Goal: Task Accomplishment & Management: Complete application form

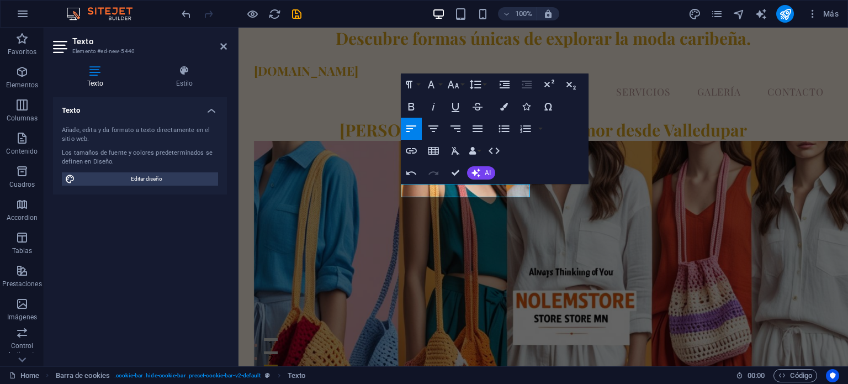
scroll to position [2089, 0]
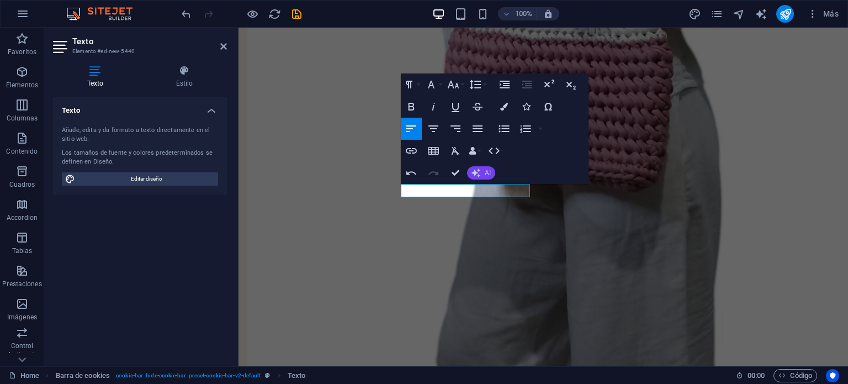
click at [480, 173] on button "AI" at bounding box center [481, 172] width 28 height 13
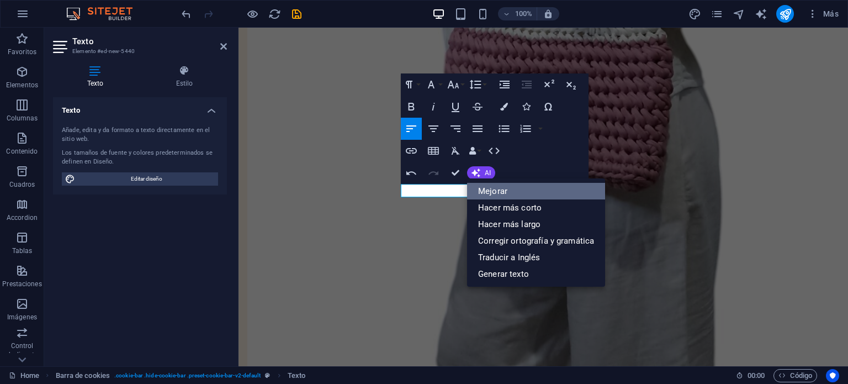
click at [499, 191] on link "Mejorar" at bounding box center [536, 191] width 138 height 17
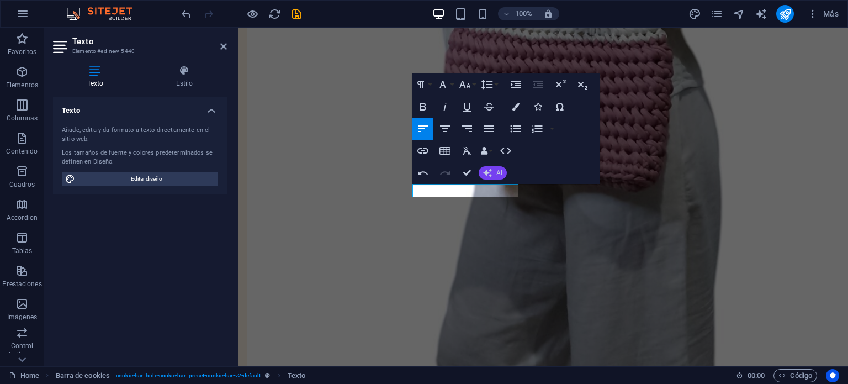
click at [501, 172] on span "AI" at bounding box center [499, 172] width 6 height 7
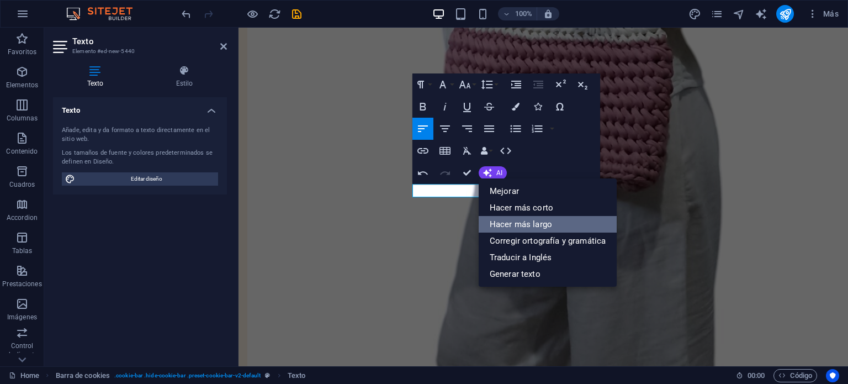
click at [518, 220] on link "Hacer más largo" at bounding box center [547, 224] width 138 height 17
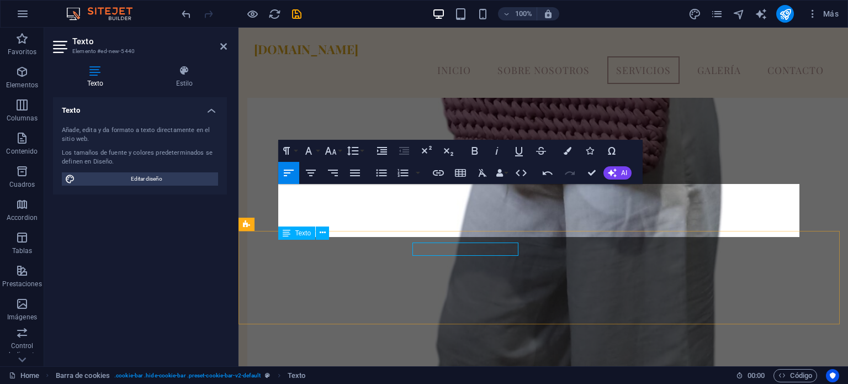
scroll to position [2087, 0]
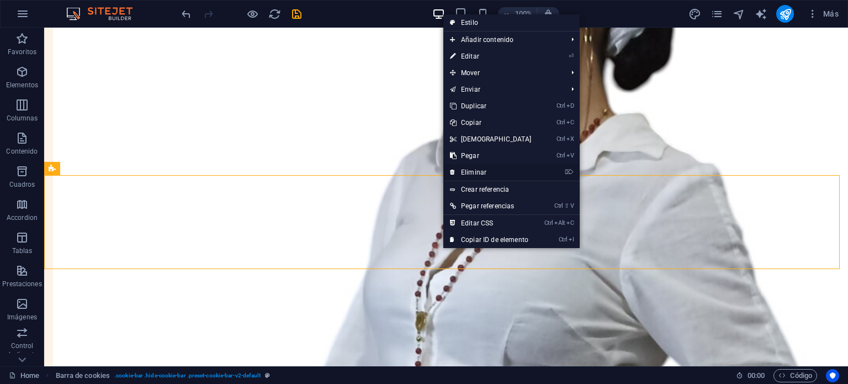
click at [504, 168] on link "⌦ Eliminar" at bounding box center [490, 172] width 95 height 17
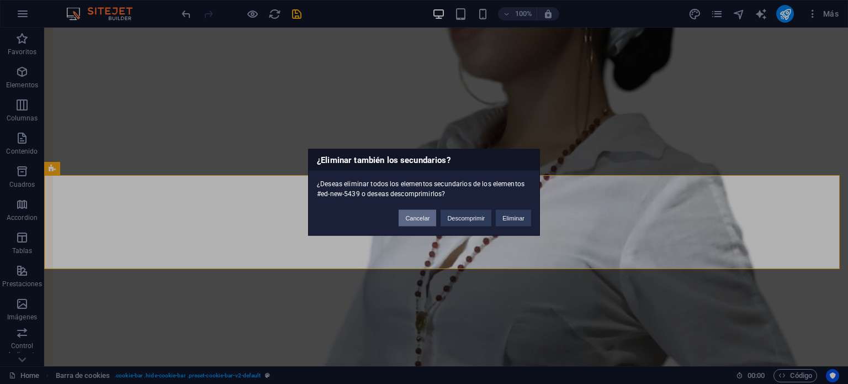
click at [413, 215] on button "Cancelar" at bounding box center [417, 217] width 38 height 17
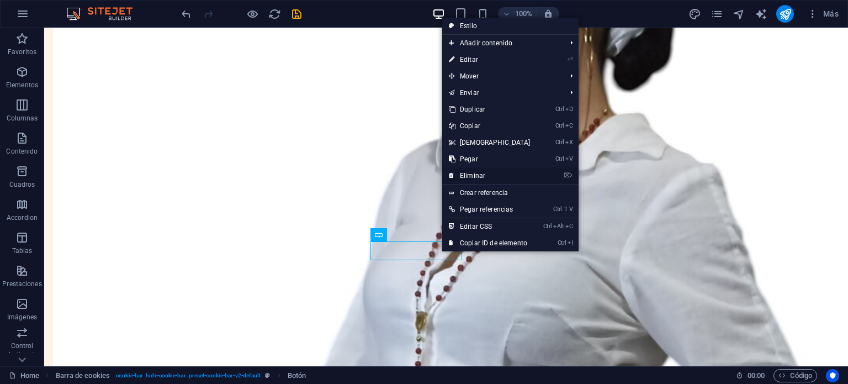
click at [467, 174] on link "⌦ Eliminar" at bounding box center [489, 175] width 95 height 17
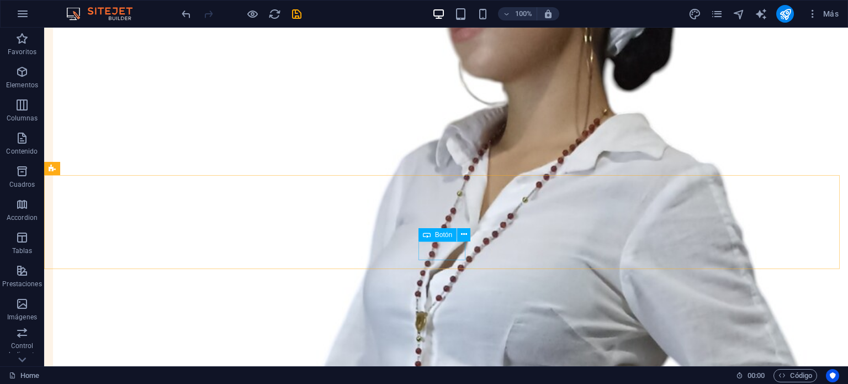
click at [444, 237] on span "Botón" at bounding box center [443, 234] width 17 height 7
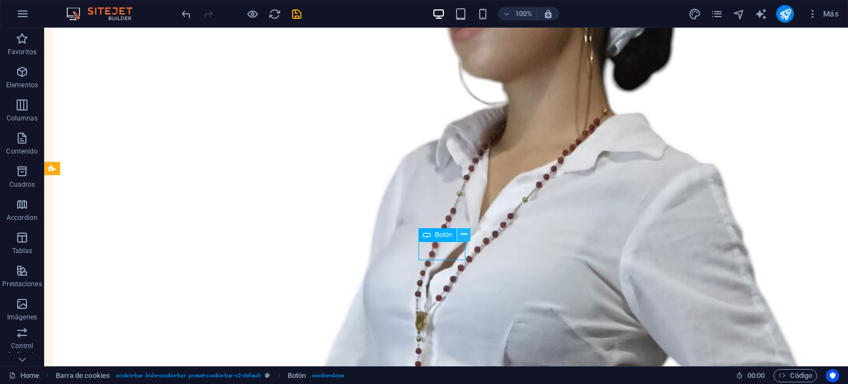
click at [464, 235] on icon at bounding box center [464, 234] width 6 height 12
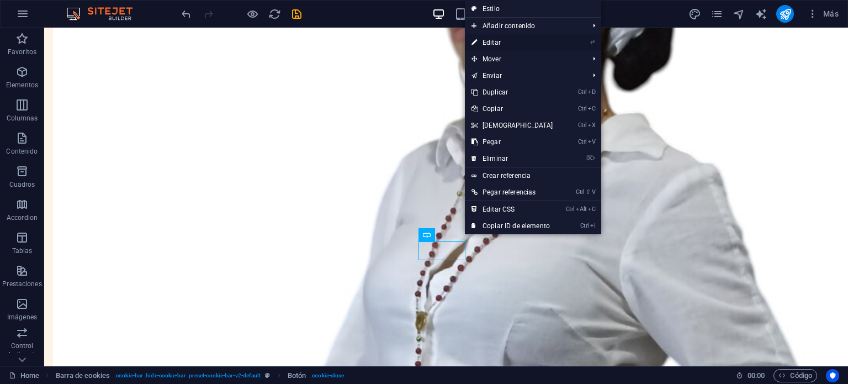
click at [498, 41] on link "⏎ Editar" at bounding box center [512, 42] width 95 height 17
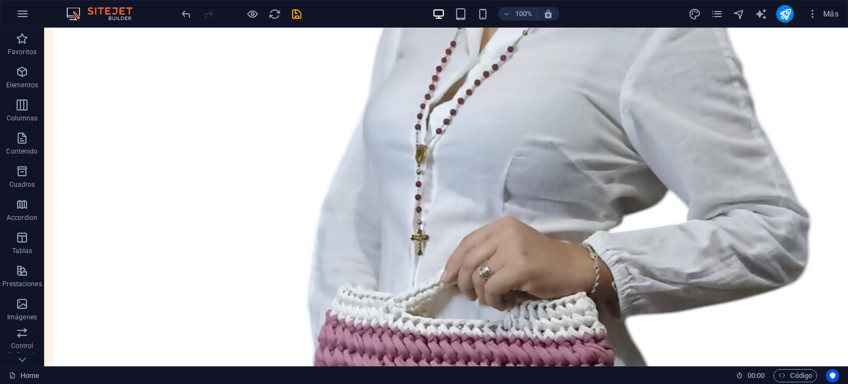
scroll to position [2274, 0]
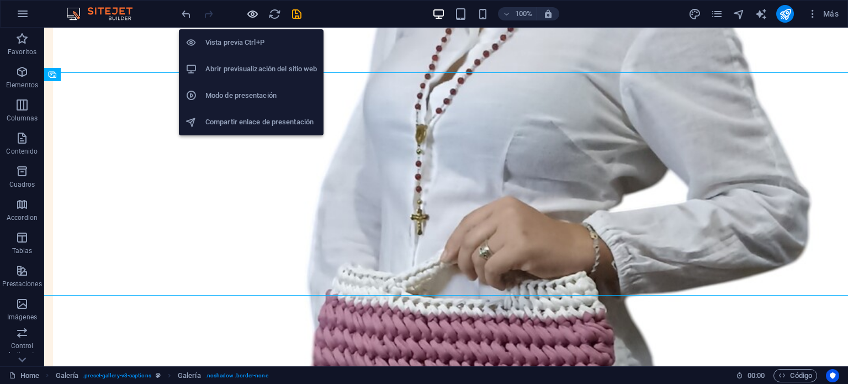
click at [247, 13] on icon "button" at bounding box center [252, 14] width 13 height 13
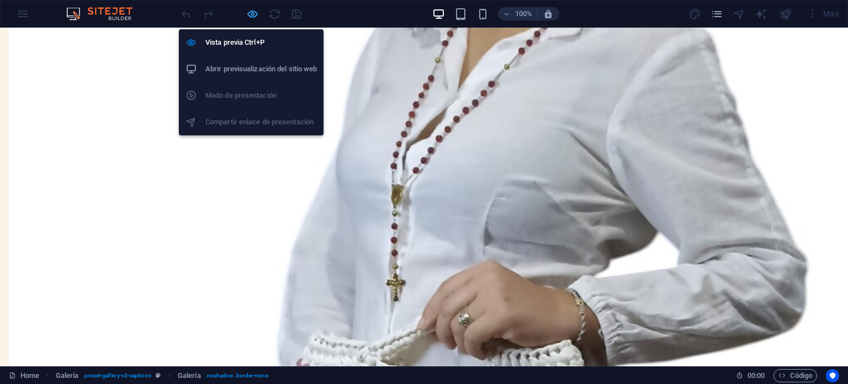
scroll to position [2180, 0]
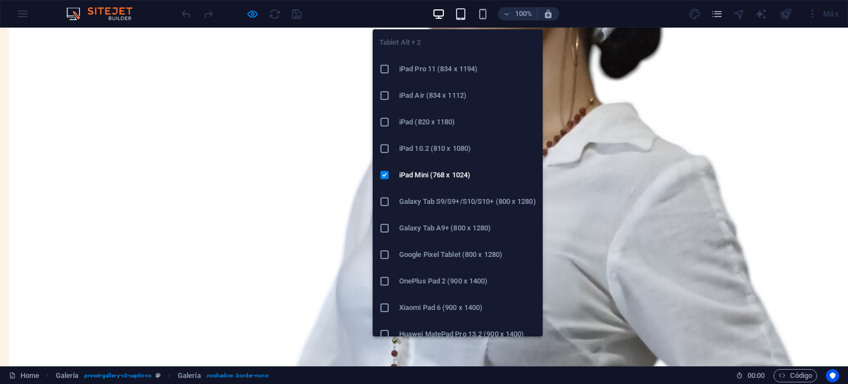
click at [458, 19] on icon "button" at bounding box center [460, 14] width 13 height 13
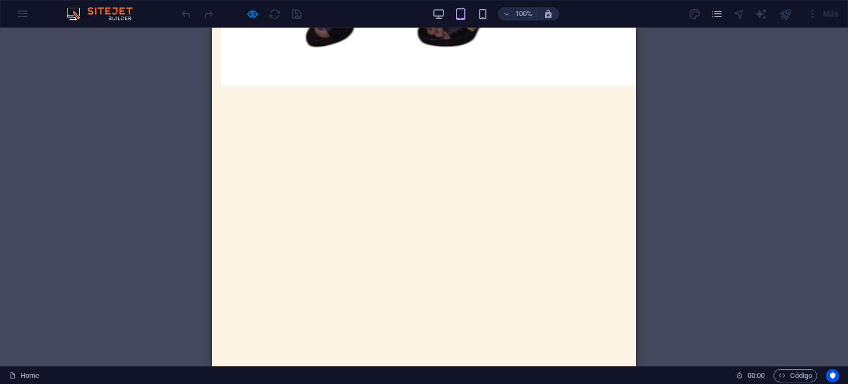
scroll to position [1953, 0]
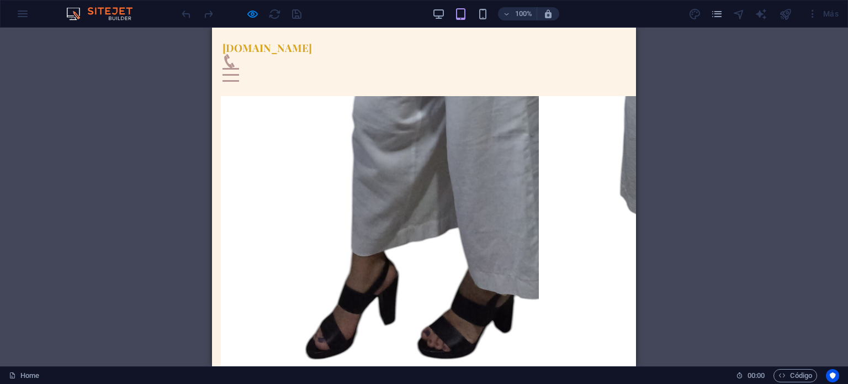
drag, startPoint x: 557, startPoint y: 200, endPoint x: 558, endPoint y: 238, distance: 37.5
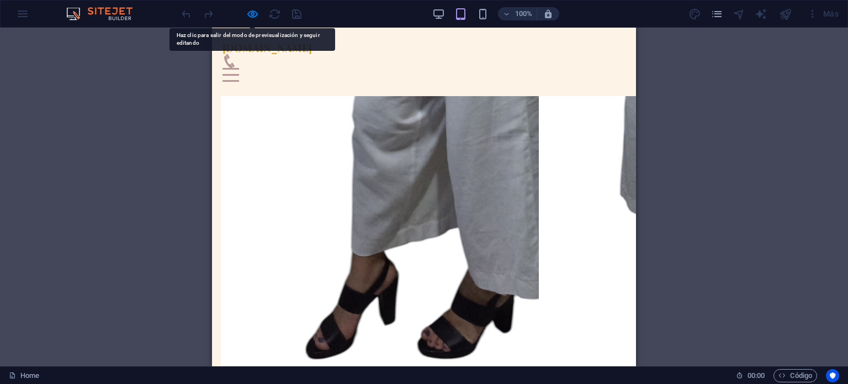
drag, startPoint x: 512, startPoint y: 176, endPoint x: 493, endPoint y: 107, distance: 72.0
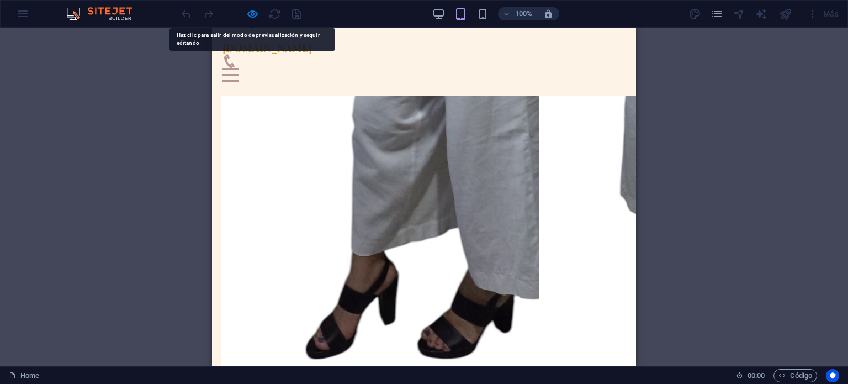
drag, startPoint x: 347, startPoint y: 236, endPoint x: 282, endPoint y: 215, distance: 68.1
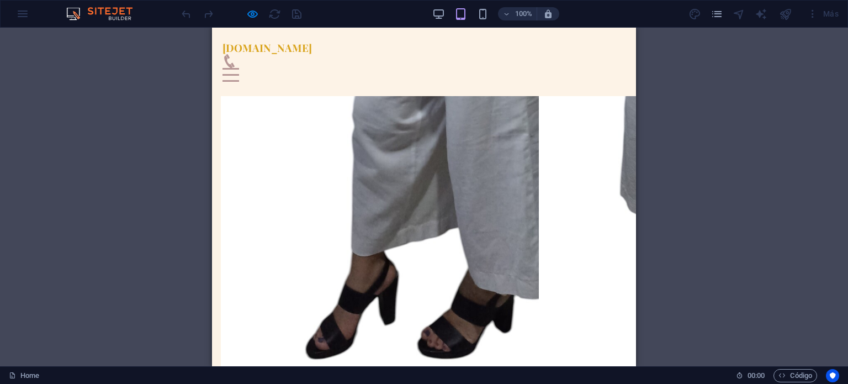
drag, startPoint x: 297, startPoint y: 221, endPoint x: 341, endPoint y: 257, distance: 56.5
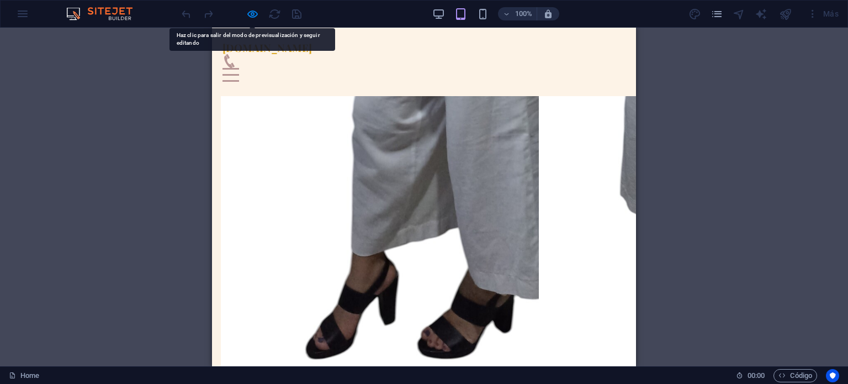
drag, startPoint x: 338, startPoint y: 217, endPoint x: 301, endPoint y: 243, distance: 44.7
drag, startPoint x: 301, startPoint y: 243, endPoint x: 269, endPoint y: 219, distance: 40.2
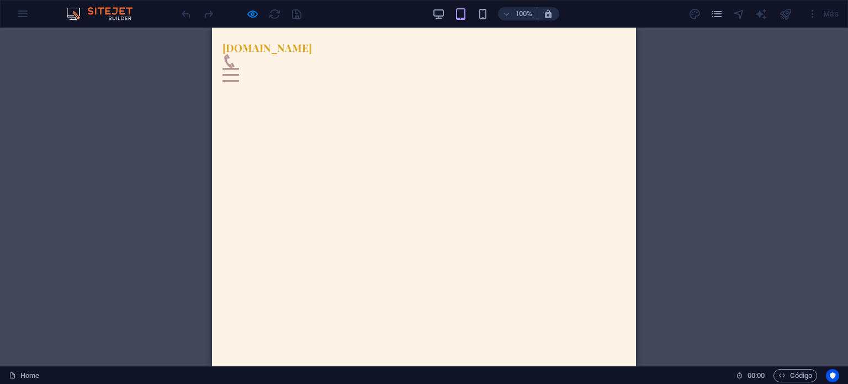
scroll to position [2249, 0]
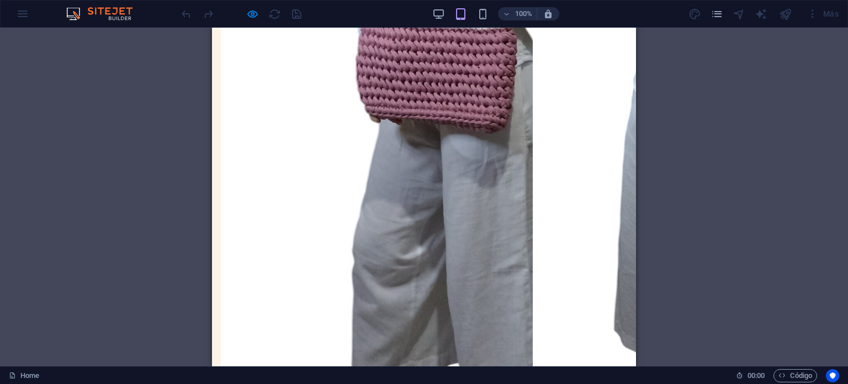
scroll to position [2291, 0]
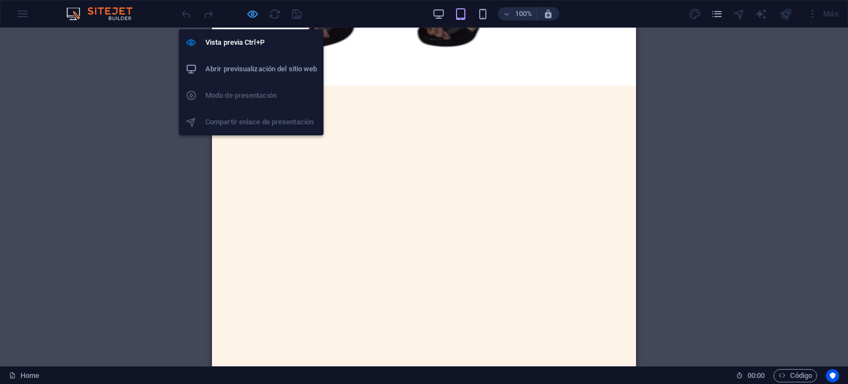
click at [253, 10] on icon "button" at bounding box center [252, 14] width 13 height 13
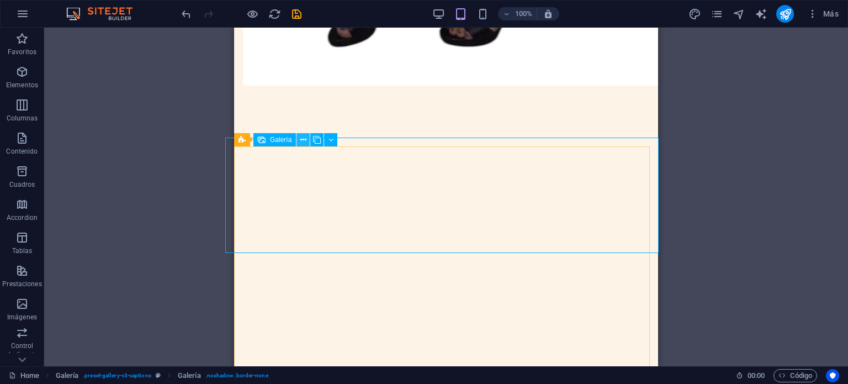
click at [307, 139] on button at bounding box center [302, 139] width 13 height 13
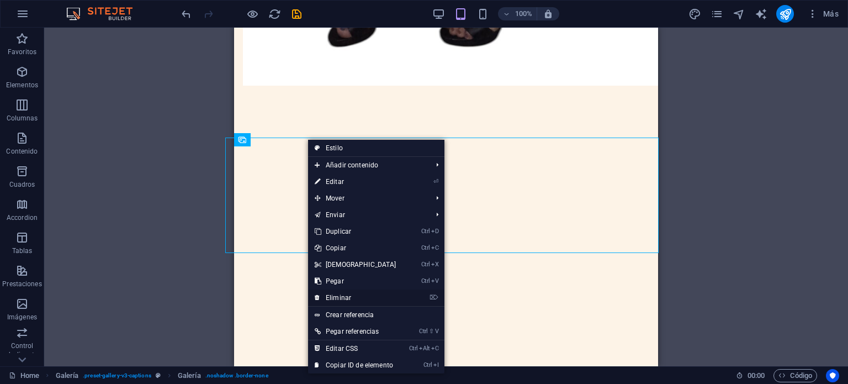
click at [348, 295] on link "⌦ Eliminar" at bounding box center [355, 297] width 95 height 17
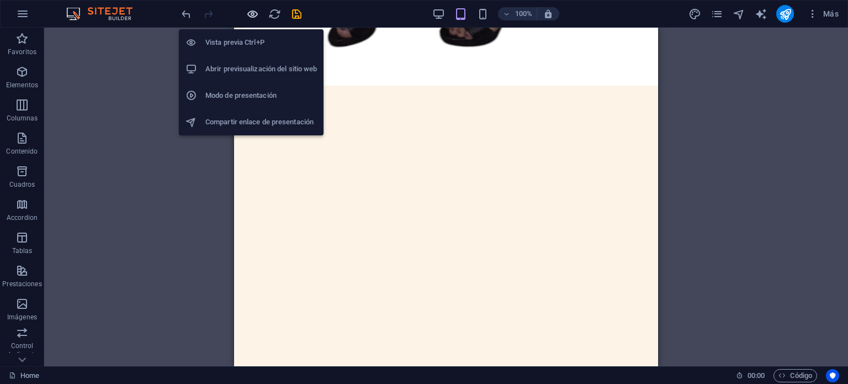
click at [249, 14] on icon "button" at bounding box center [252, 14] width 13 height 13
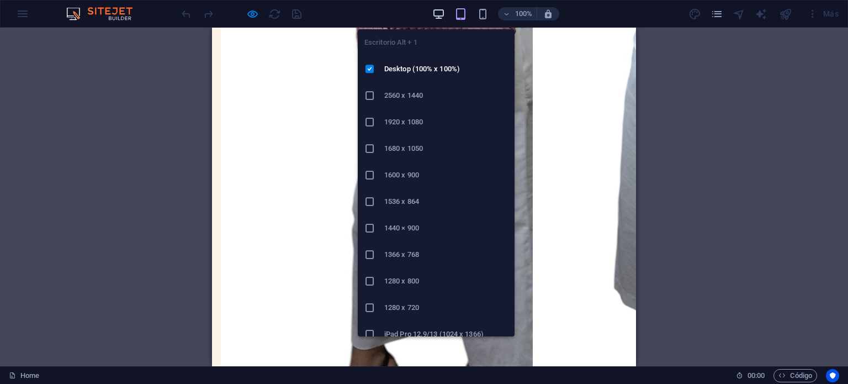
click at [435, 11] on icon "button" at bounding box center [438, 14] width 13 height 13
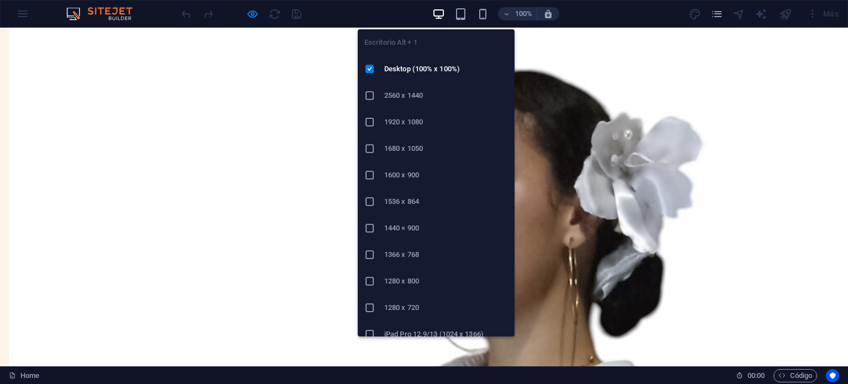
scroll to position [2228, 0]
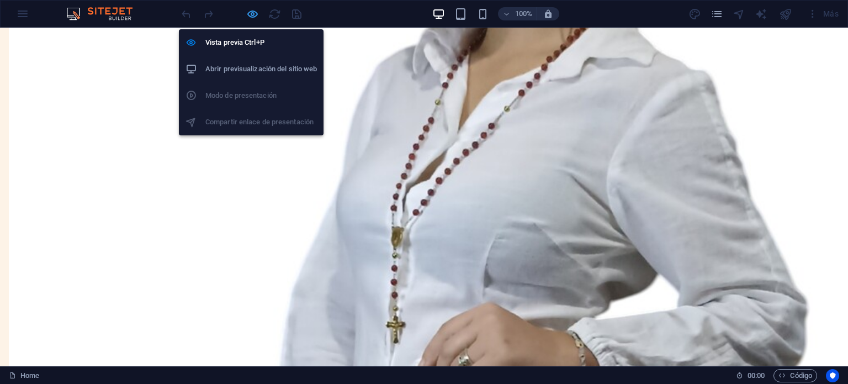
click at [251, 13] on icon "button" at bounding box center [252, 14] width 13 height 13
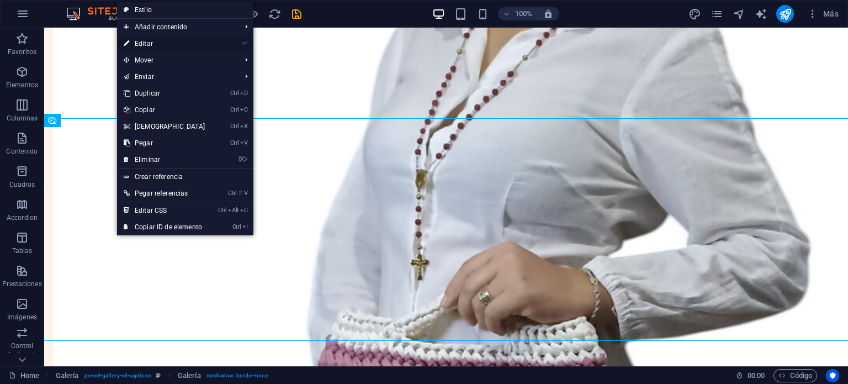
click at [154, 45] on link "⏎ Editar" at bounding box center [164, 43] width 95 height 17
select select "px"
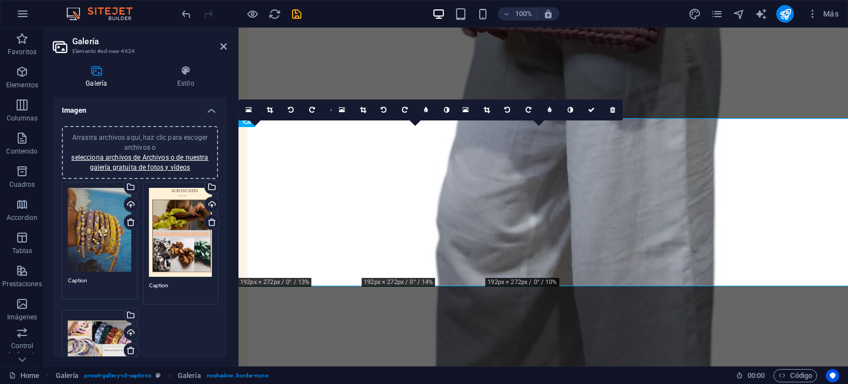
click at [223, 311] on div "Arrastra archivos aquí, haz clic para escoger archivos o selecciona archivos de…" at bounding box center [140, 267] width 174 height 300
click at [223, 320] on div "Arrastra archivos aquí, haz clic para escoger archivos o selecciona archivos de…" at bounding box center [140, 267] width 174 height 300
click at [131, 203] on div "Cargar" at bounding box center [130, 205] width 17 height 17
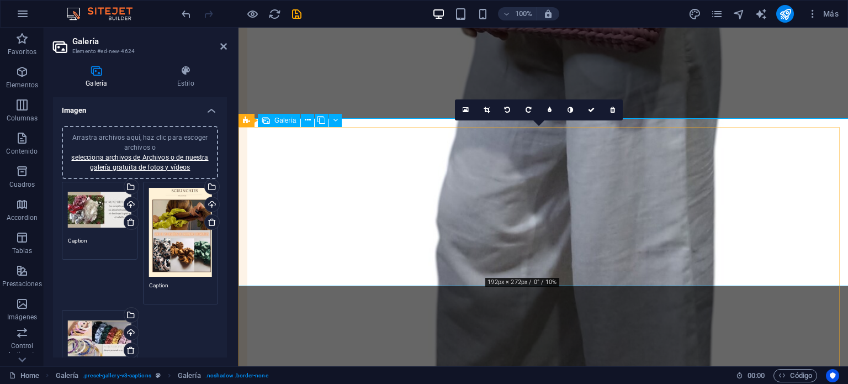
drag, startPoint x: 550, startPoint y: 165, endPoint x: 272, endPoint y: 188, distance: 279.6
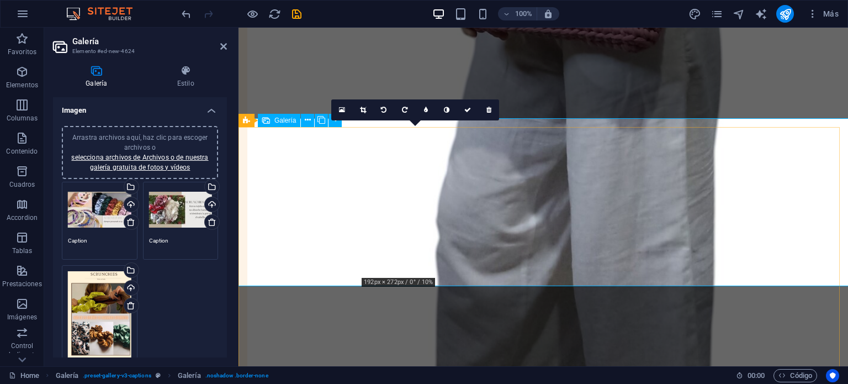
drag, startPoint x: 404, startPoint y: 165, endPoint x: 323, endPoint y: 203, distance: 89.4
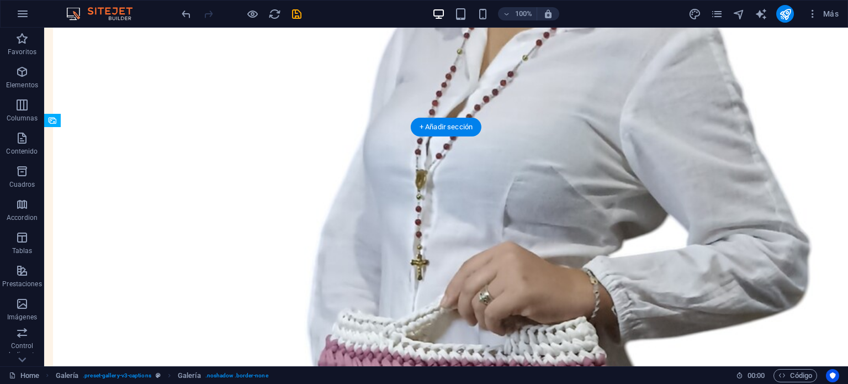
drag, startPoint x: 99, startPoint y: 322, endPoint x: 632, endPoint y: 219, distance: 543.1
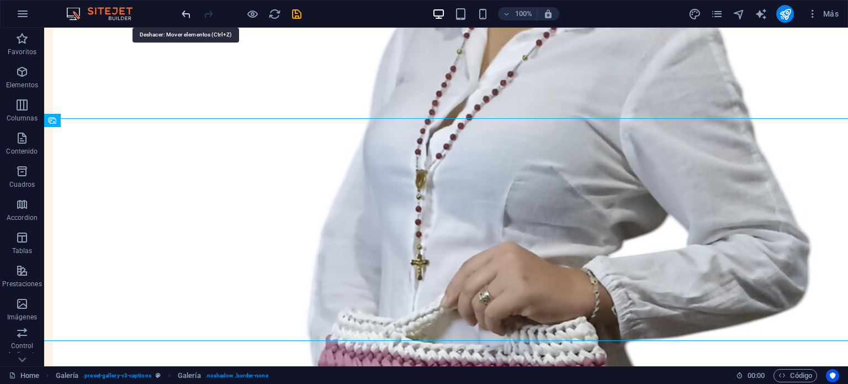
click at [182, 12] on icon "undo" at bounding box center [186, 14] width 13 height 13
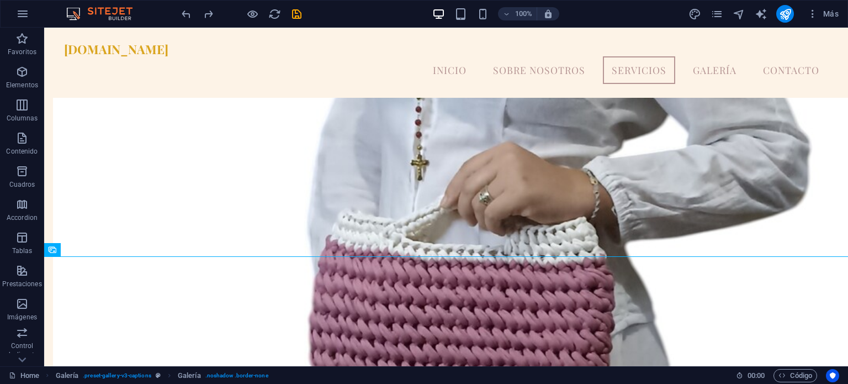
scroll to position [2246, 0]
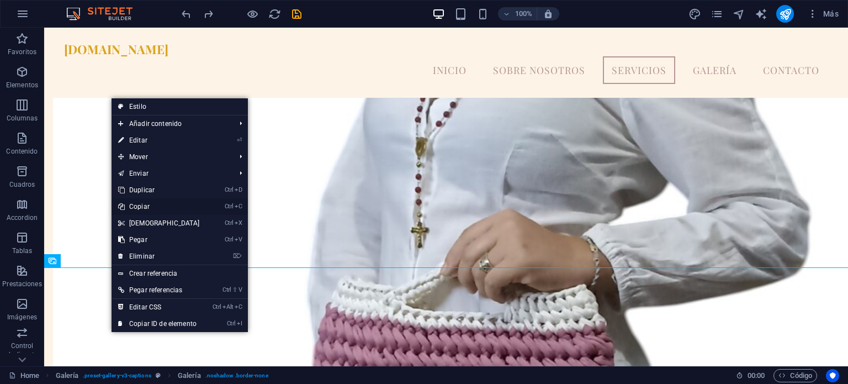
click at [152, 203] on link "Ctrl C Copiar" at bounding box center [158, 206] width 95 height 17
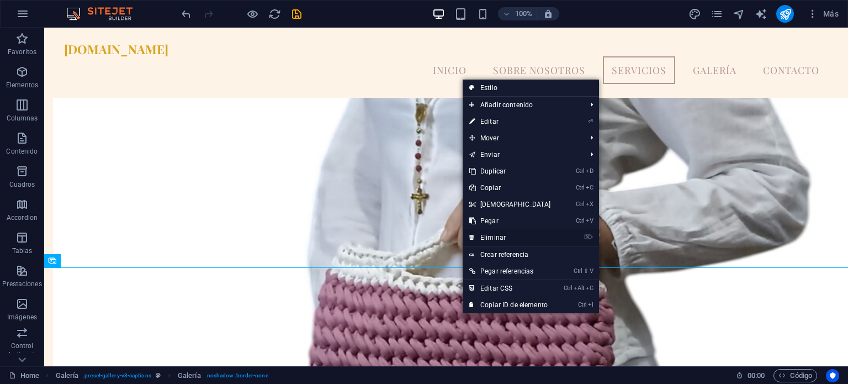
click at [499, 235] on link "⌦ Eliminar" at bounding box center [509, 237] width 95 height 17
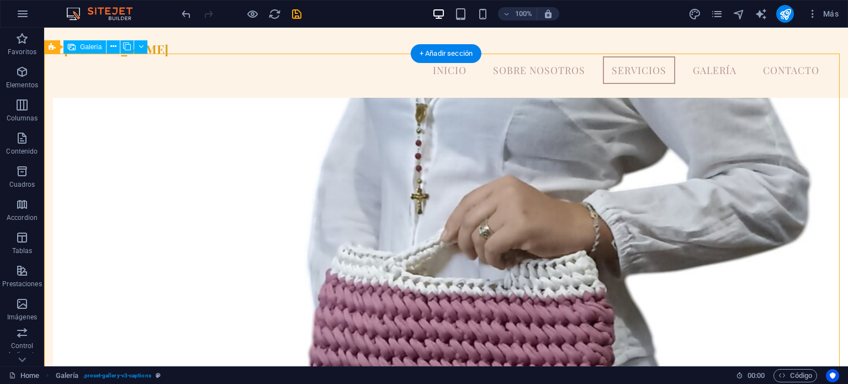
drag, startPoint x: 291, startPoint y: 114, endPoint x: 143, endPoint y: 197, distance: 169.5
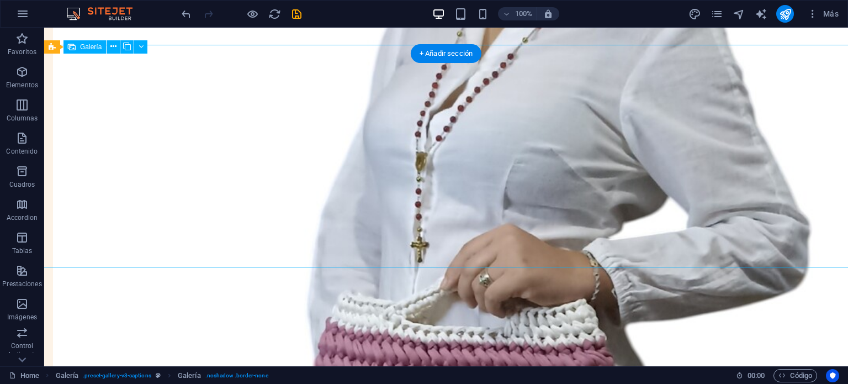
scroll to position [2302, 0]
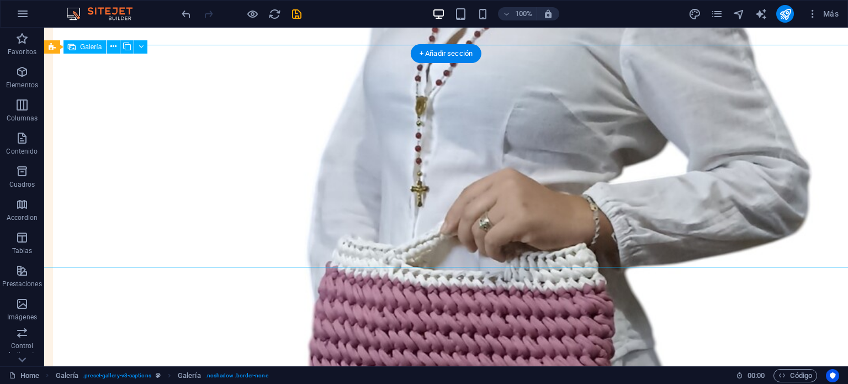
select select "px"
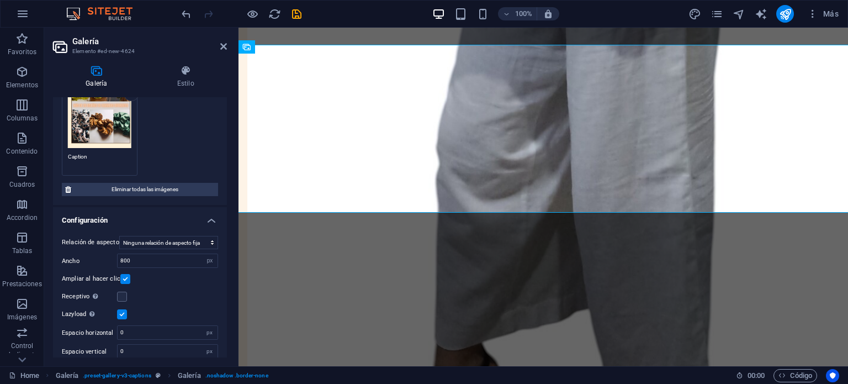
scroll to position [219, 0]
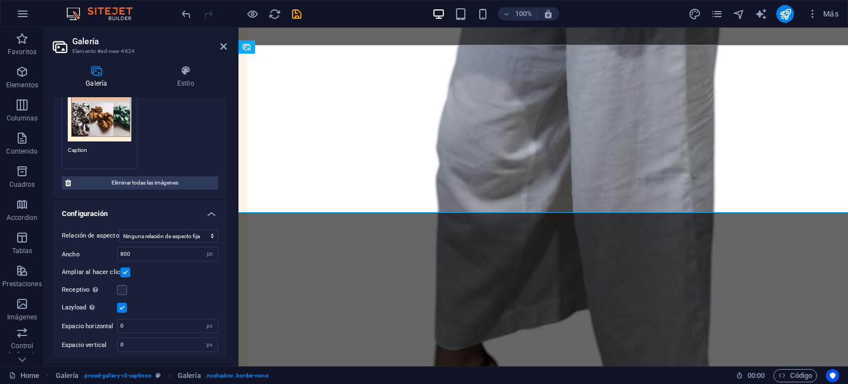
click at [112, 140] on div "Arrastra archivos aquí, haz clic para escoger archivos o selecciona archivos de…" at bounding box center [99, 108] width 81 height 129
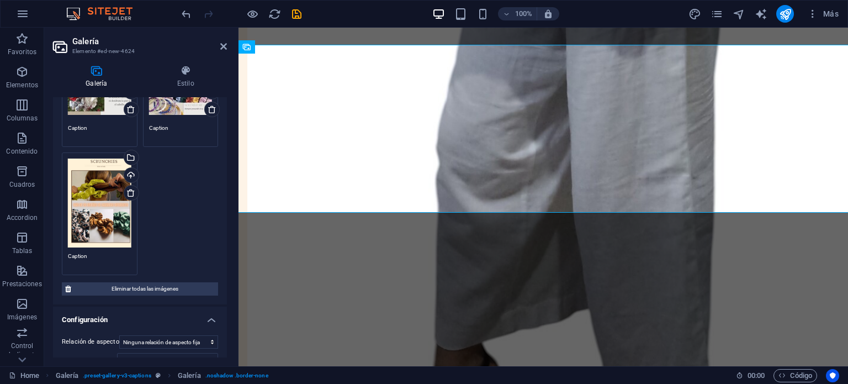
scroll to position [114, 0]
click at [99, 114] on div "Arrastra archivos aquí, haz clic para escoger archivos o selecciona archivos de…" at bounding box center [99, 96] width 63 height 44
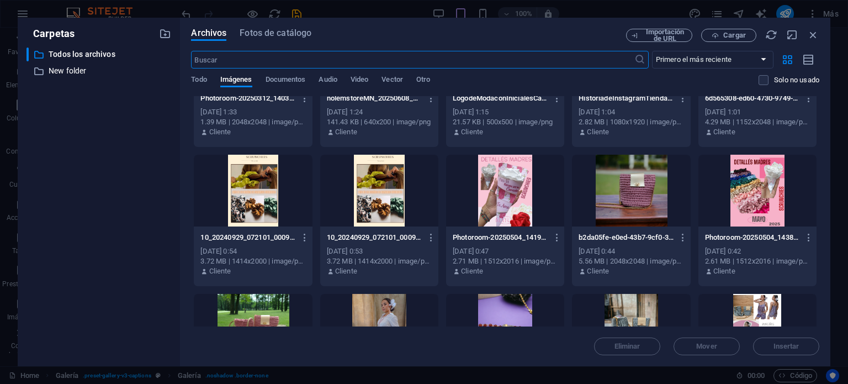
scroll to position [684, 0]
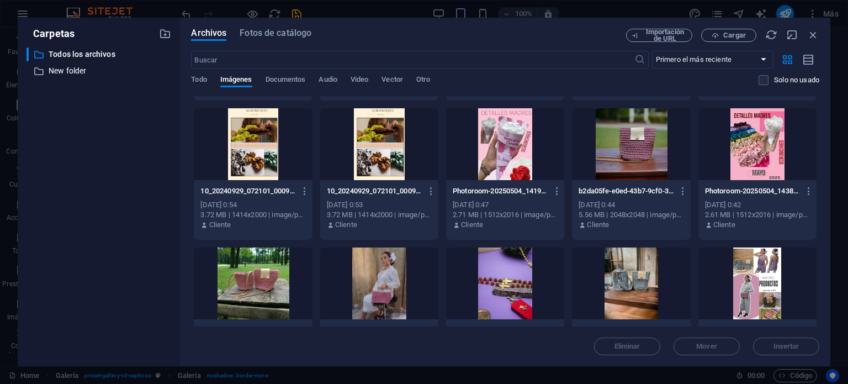
click at [757, 152] on div at bounding box center [757, 144] width 118 height 72
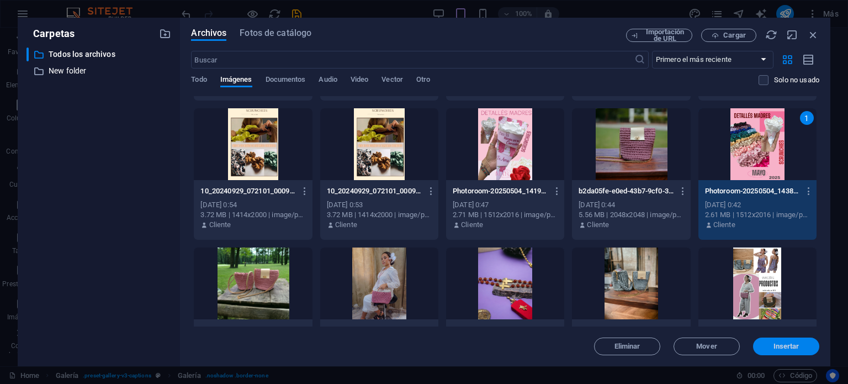
click at [768, 343] on span "Insertar" at bounding box center [785, 346] width 57 height 7
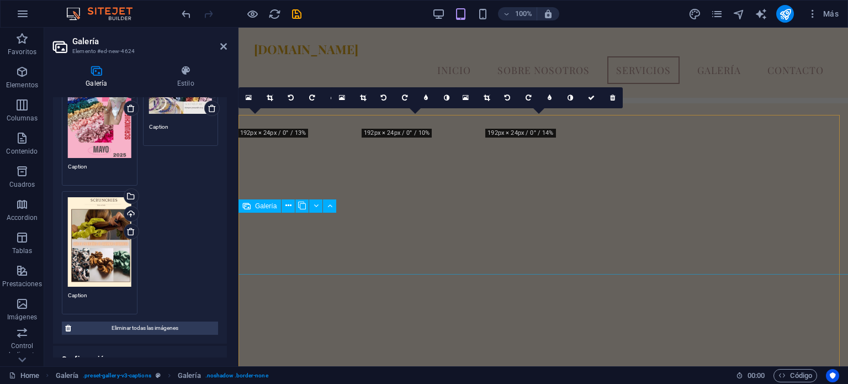
scroll to position [2246, 0]
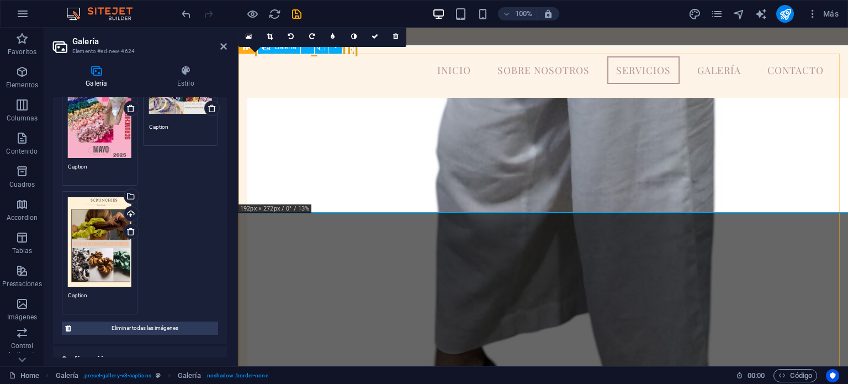
drag, startPoint x: 224, startPoint y: 173, endPoint x: 238, endPoint y: 123, distance: 52.1
click at [238, 123] on aside "Galería Elemento #ed-new-4624 Galería Estilo Imagen Arrastra archivos aquí, haz…" at bounding box center [141, 197] width 194 height 338
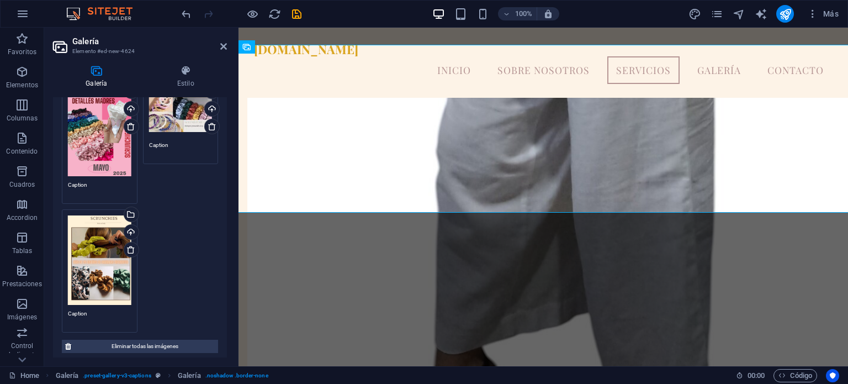
scroll to position [95, 0]
drag, startPoint x: 224, startPoint y: 269, endPoint x: 225, endPoint y: 296, distance: 27.0
click at [225, 296] on div "Imagen Arrastra archivos aquí, haz clic para escoger archivos o selecciona arch…" at bounding box center [140, 227] width 174 height 260
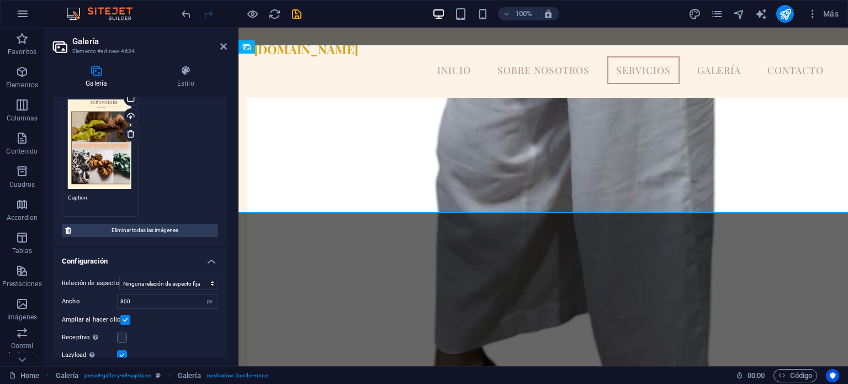
scroll to position [219, 0]
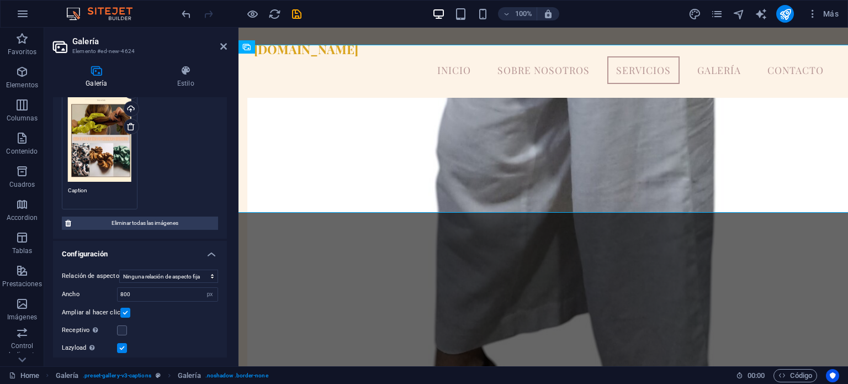
drag, startPoint x: 223, startPoint y: 238, endPoint x: 234, endPoint y: 133, distance: 106.0
click at [234, 133] on div "Galería Estilo Imagen Arrastra archivos aquí, haz clic para escoger archivos o …" at bounding box center [139, 211] width 191 height 310
click at [209, 241] on h4 "Configuración" at bounding box center [140, 251] width 174 height 20
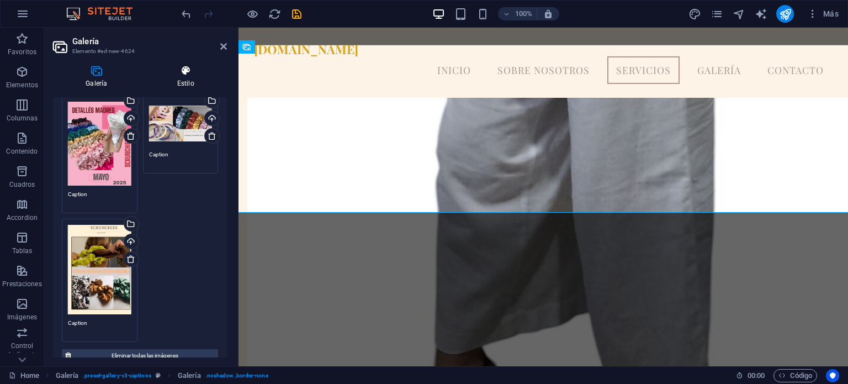
click at [184, 78] on h4 "Estilo" at bounding box center [186, 76] width 82 height 23
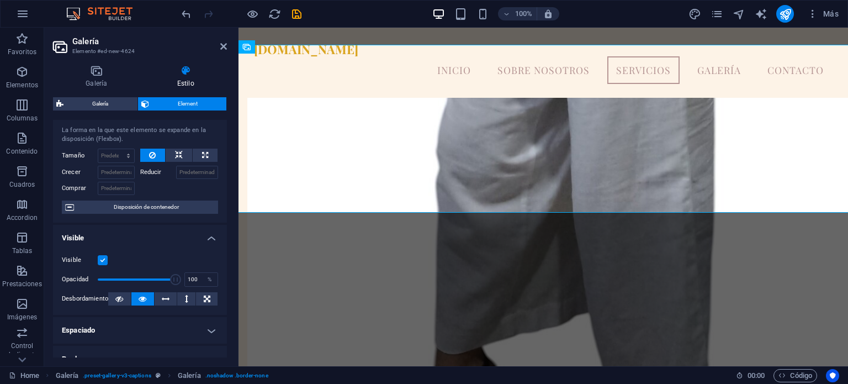
scroll to position [0, 0]
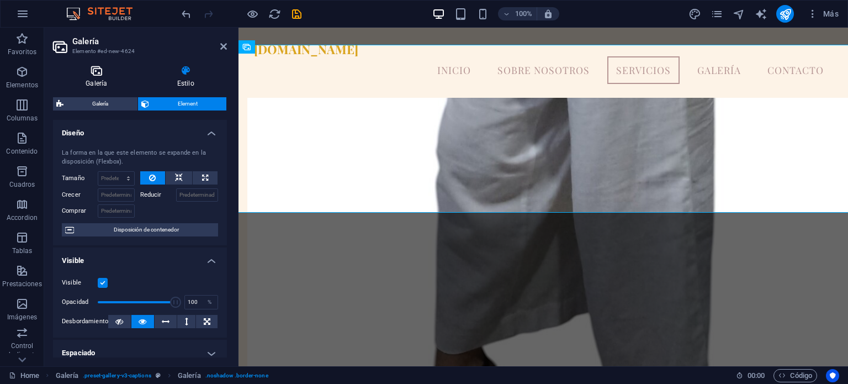
click at [98, 72] on icon at bounding box center [96, 70] width 87 height 11
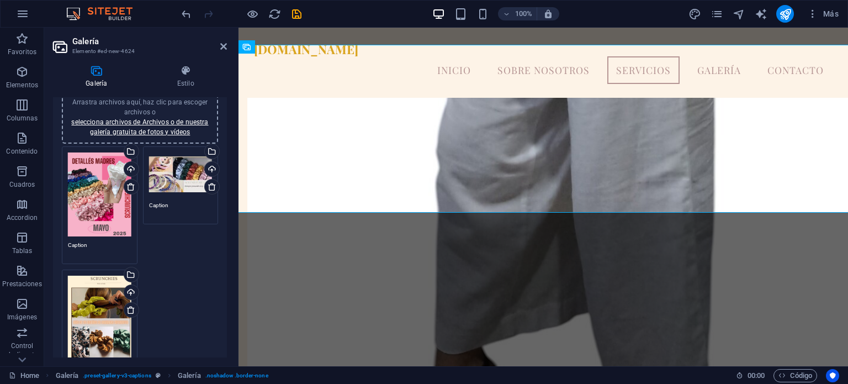
scroll to position [34, 0]
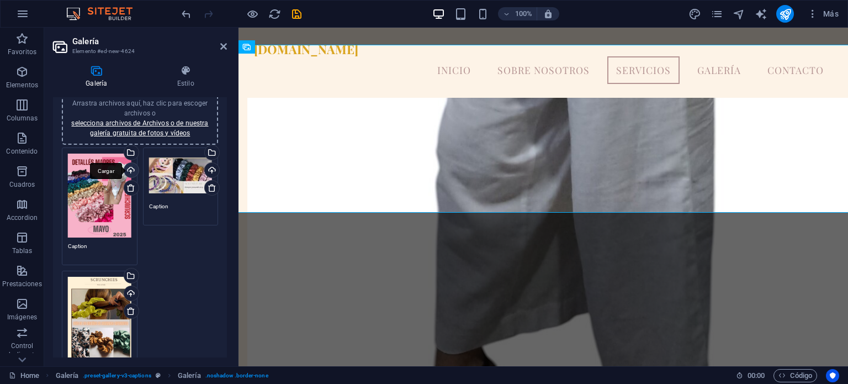
click at [139, 169] on div "Cargar" at bounding box center [130, 171] width 17 height 17
click at [183, 12] on icon "undo" at bounding box center [186, 14] width 13 height 13
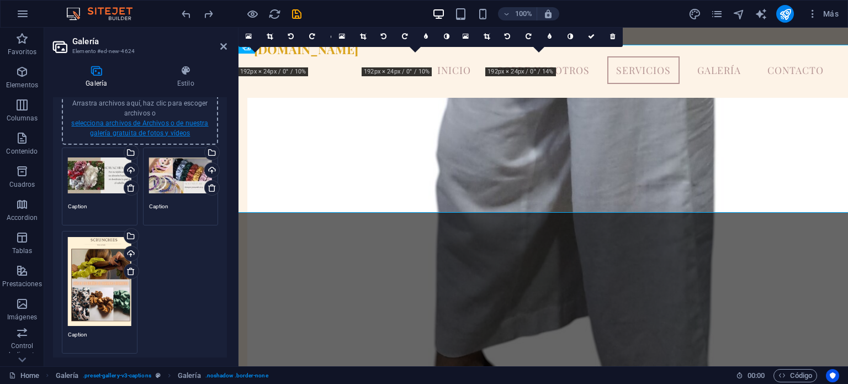
click at [151, 126] on link "selecciona archivos de Archivos o de nuestra galería gratuita de fotos y vídeos" at bounding box center [139, 128] width 137 height 18
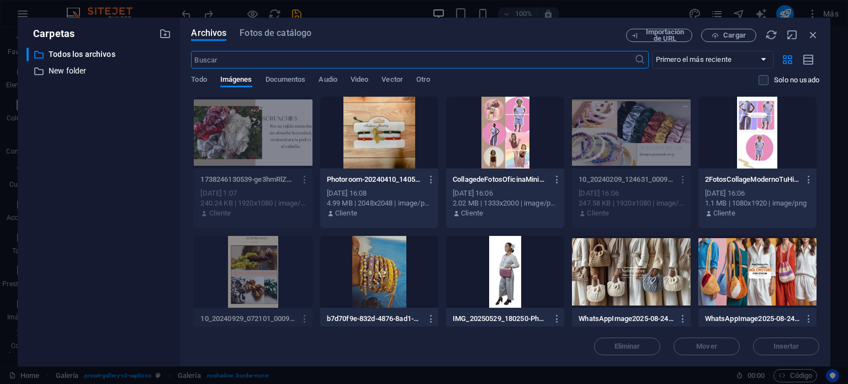
scroll to position [2700, 0]
click at [733, 36] on span "Cargar" at bounding box center [734, 35] width 23 height 7
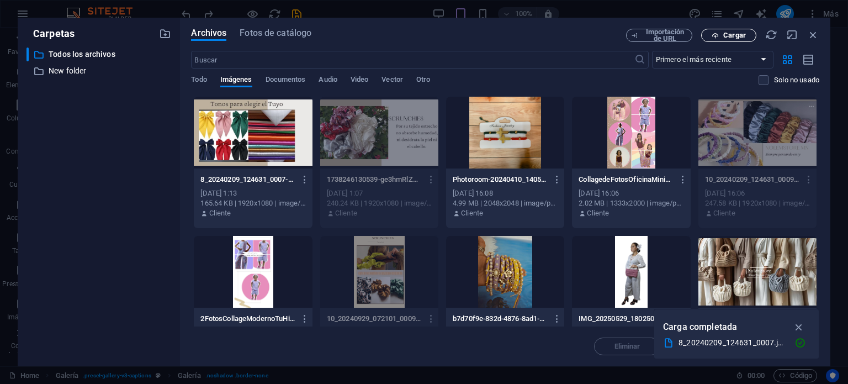
click at [724, 33] on span "Cargar" at bounding box center [734, 35] width 23 height 7
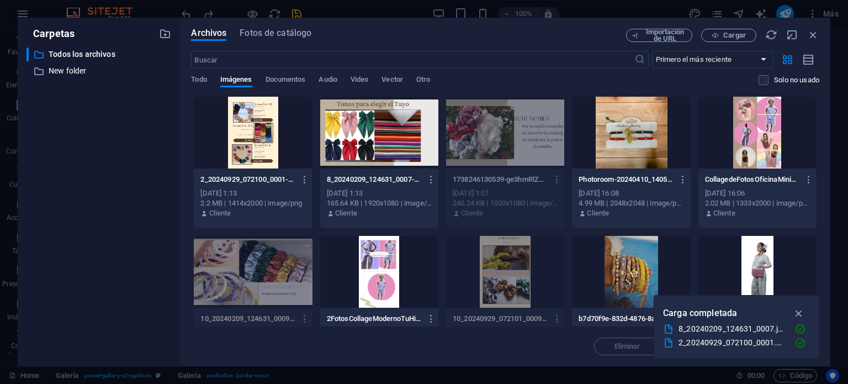
click at [273, 136] on div at bounding box center [253, 133] width 118 height 72
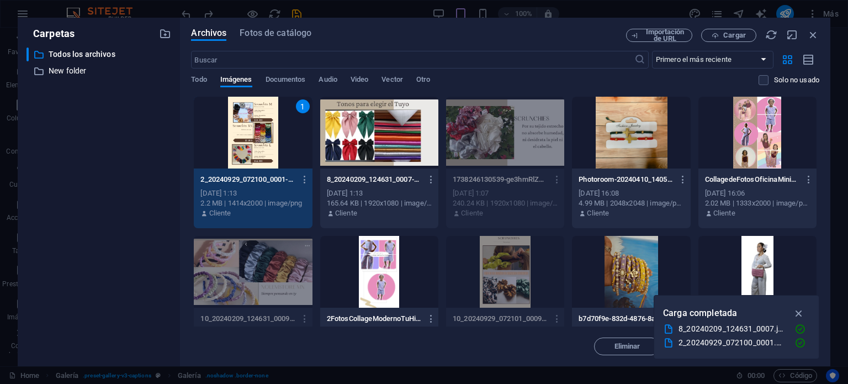
click at [273, 136] on div "1" at bounding box center [253, 133] width 118 height 72
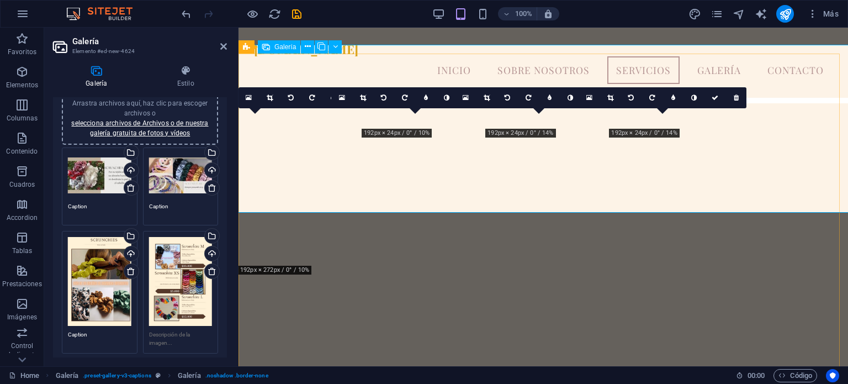
scroll to position [2302, 0]
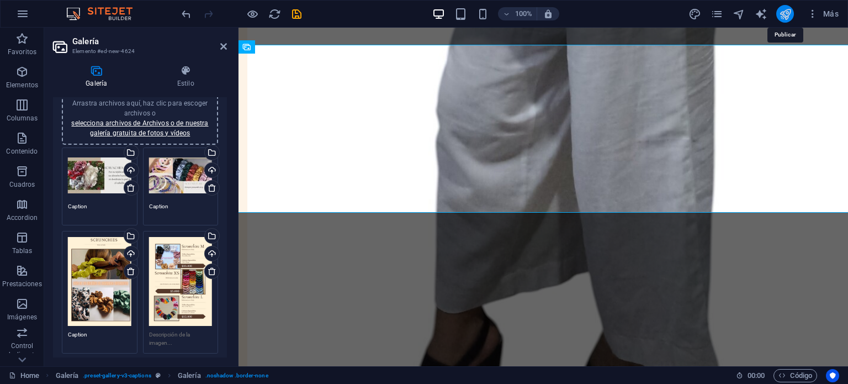
click at [785, 15] on icon "publish" at bounding box center [785, 14] width 13 height 13
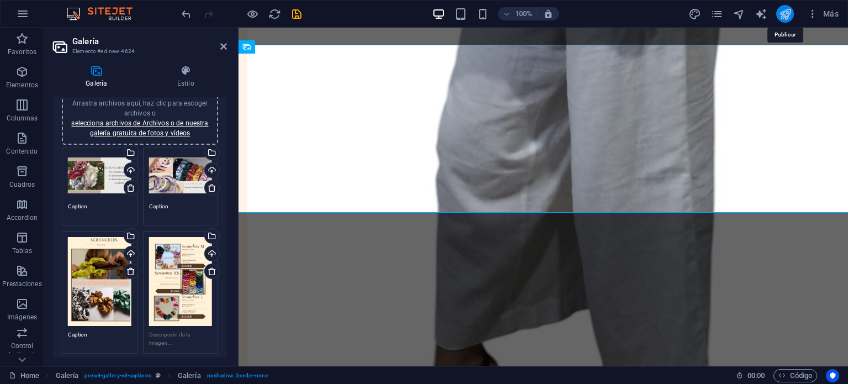
scroll to position [2891, 0]
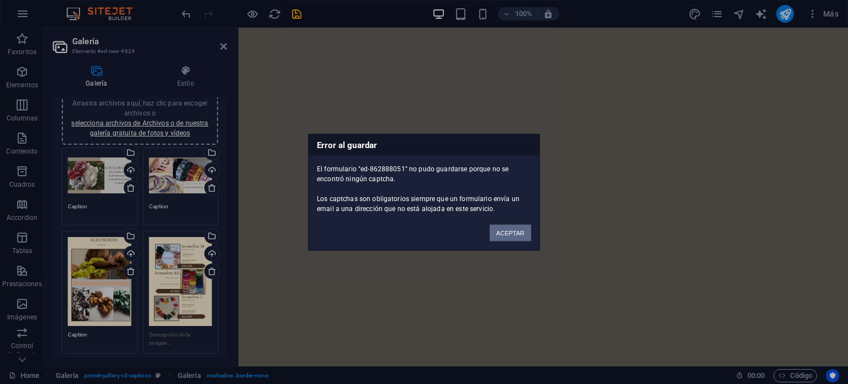
click at [504, 226] on button "ACEPTAR" at bounding box center [510, 232] width 41 height 17
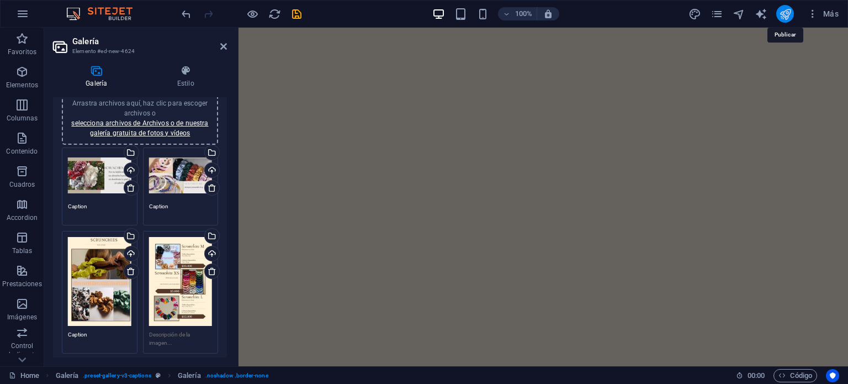
click at [784, 16] on icon "publish" at bounding box center [785, 14] width 13 height 13
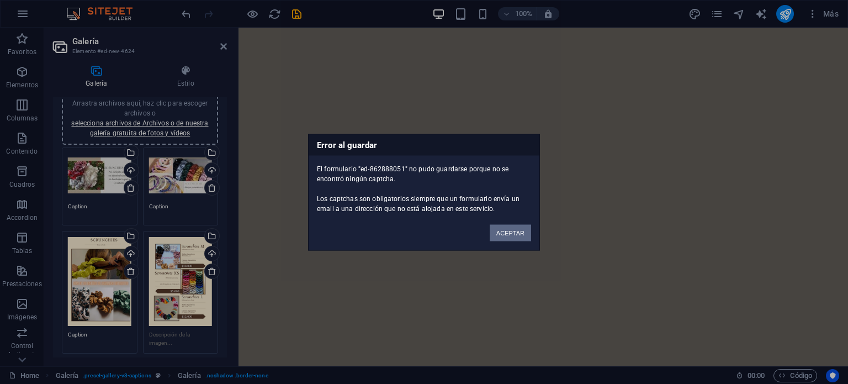
click at [501, 231] on button "ACEPTAR" at bounding box center [510, 232] width 41 height 17
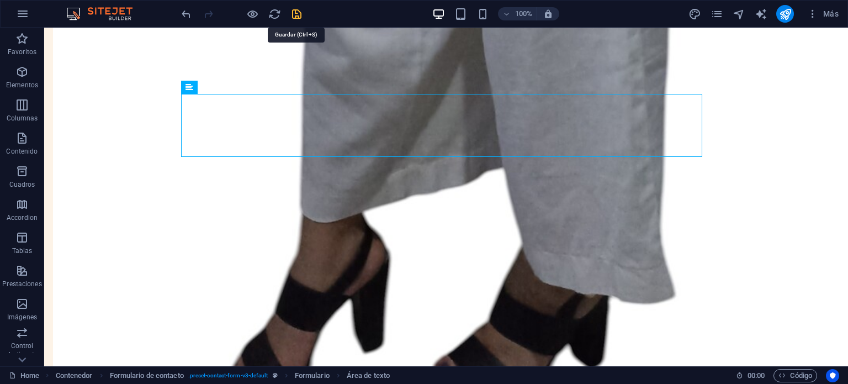
click at [294, 9] on icon "save" at bounding box center [296, 14] width 13 height 13
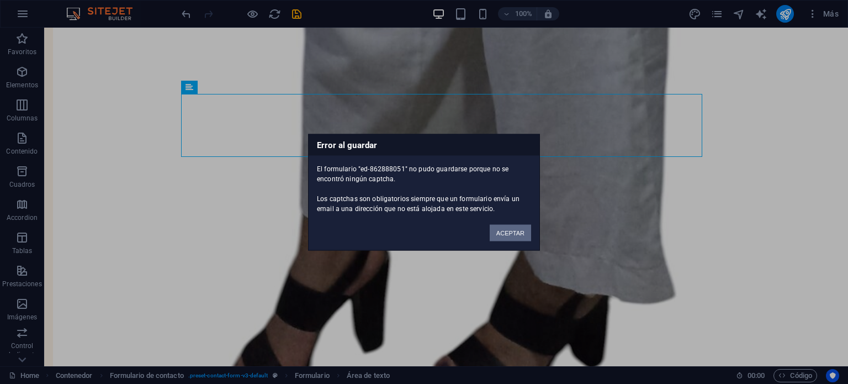
click at [507, 230] on button "ACEPTAR" at bounding box center [510, 232] width 41 height 17
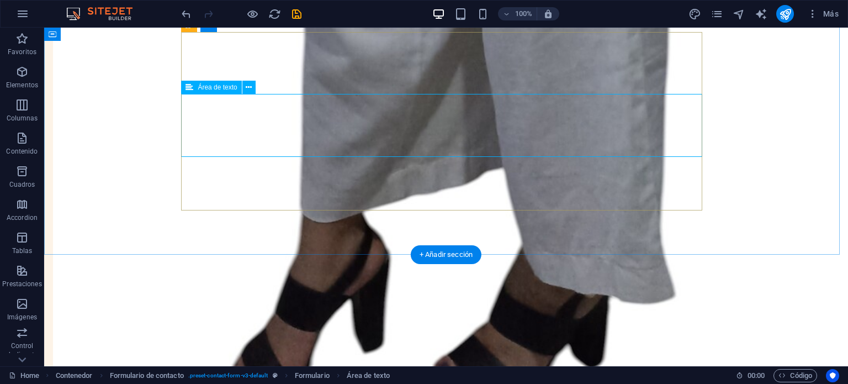
click at [448, 252] on div "+ Añadir sección" at bounding box center [446, 254] width 71 height 19
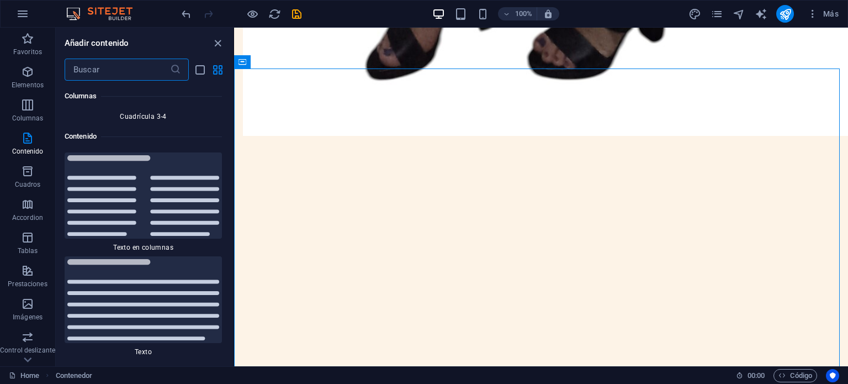
scroll to position [2739, 0]
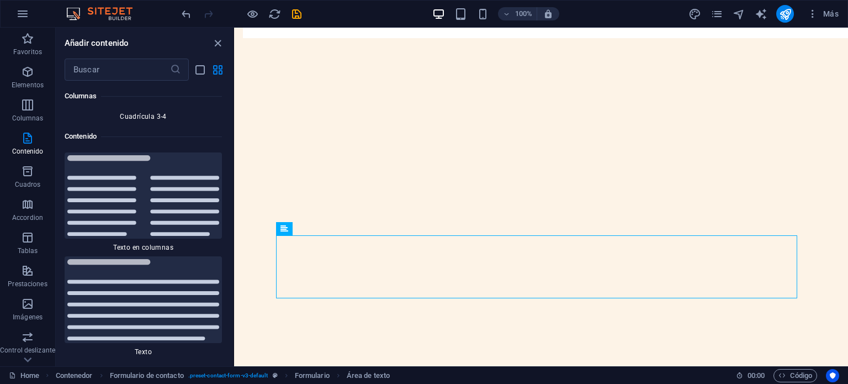
scroll to position [2847, 0]
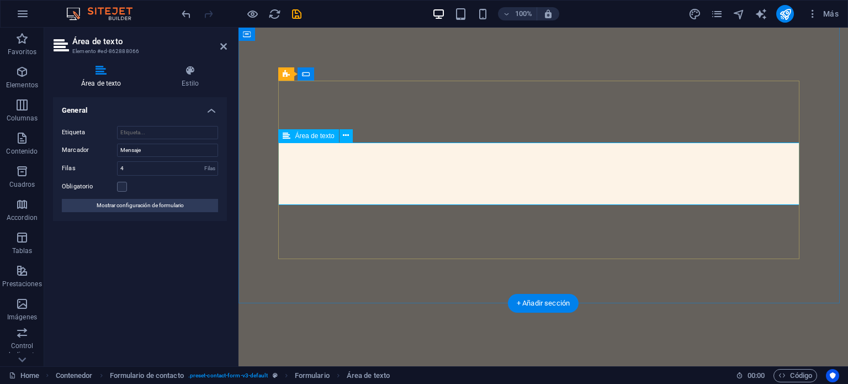
scroll to position [2843, 0]
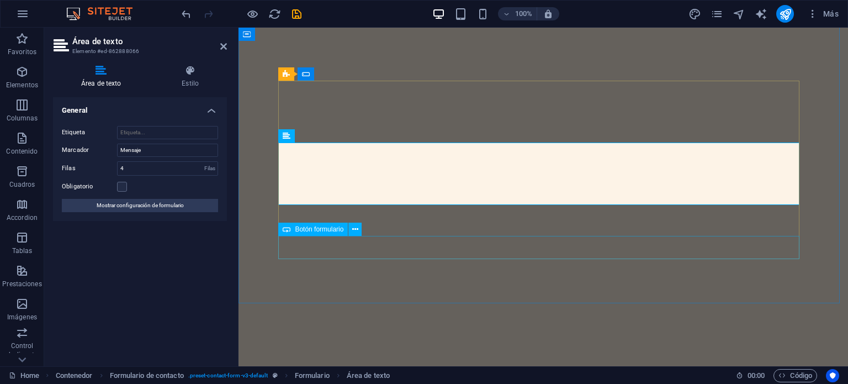
type textarea "HOLA"
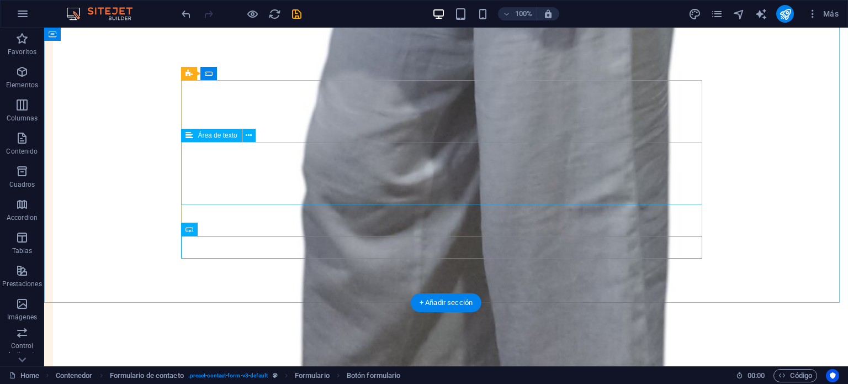
scroll to position [3008, 0]
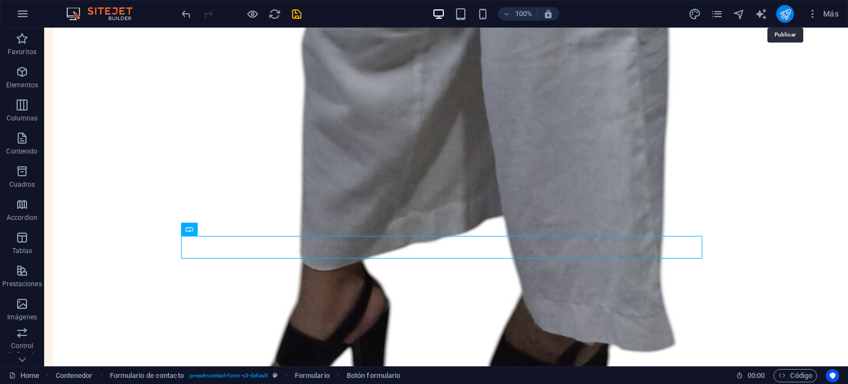
click at [785, 9] on icon "publish" at bounding box center [785, 14] width 13 height 13
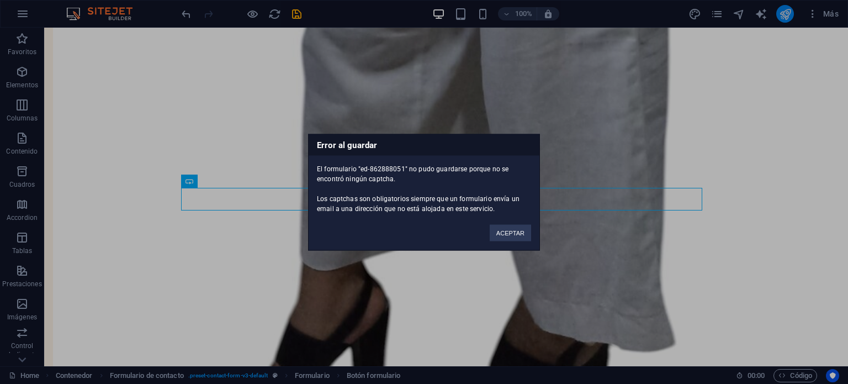
scroll to position [3056, 0]
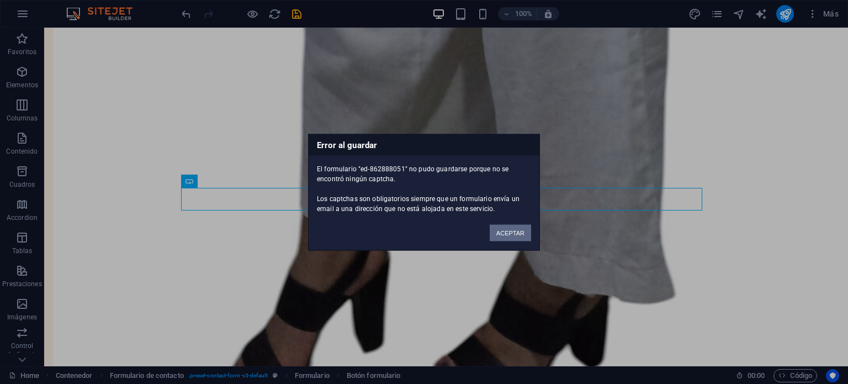
click at [513, 235] on button "ACEPTAR" at bounding box center [510, 232] width 41 height 17
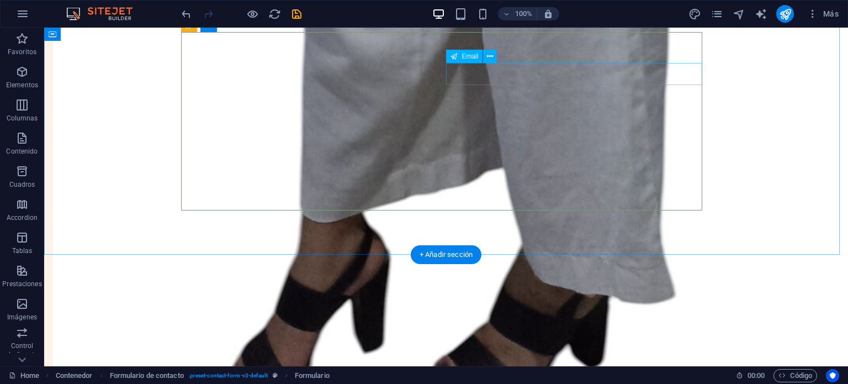
click at [466, 60] on div "Email" at bounding box center [464, 56] width 36 height 13
click at [459, 55] on div "Email" at bounding box center [464, 56] width 36 height 13
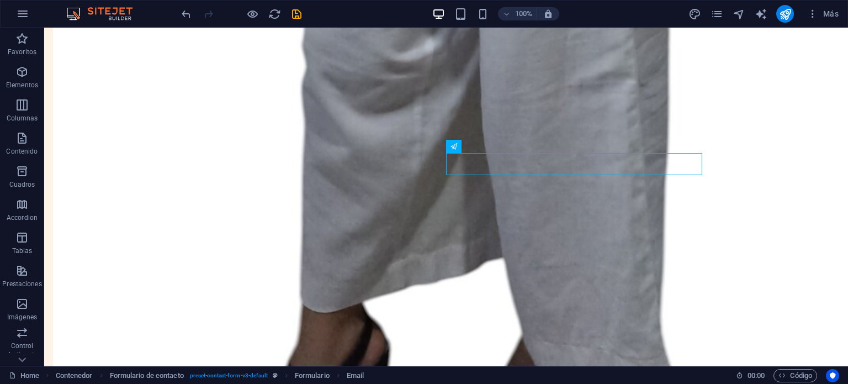
scroll to position [2961, 0]
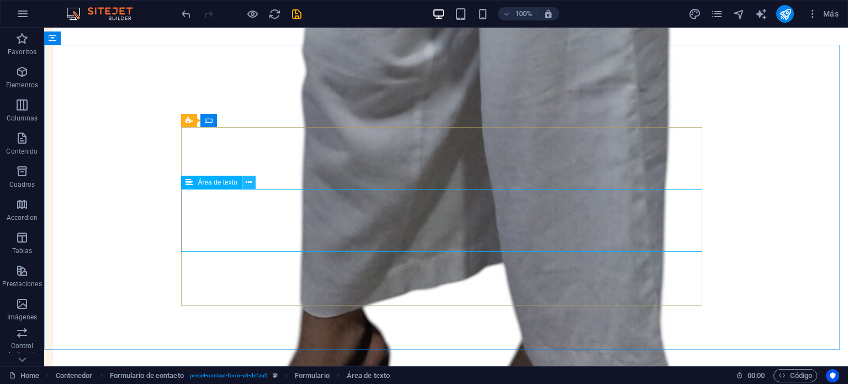
click at [246, 180] on icon at bounding box center [249, 183] width 6 height 12
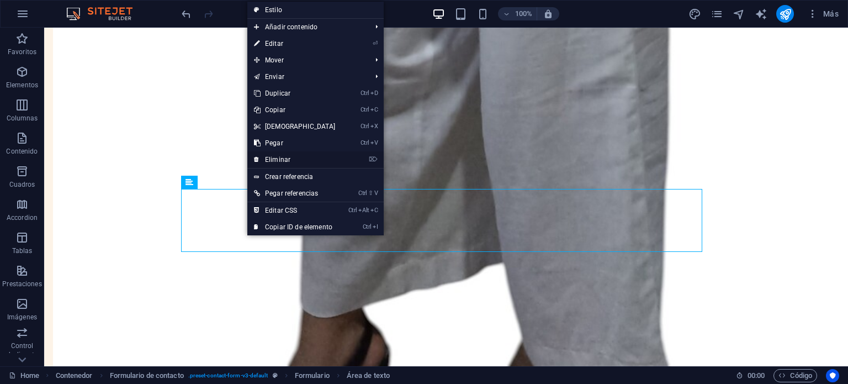
click at [273, 157] on link "⌦ Eliminar" at bounding box center [294, 159] width 95 height 17
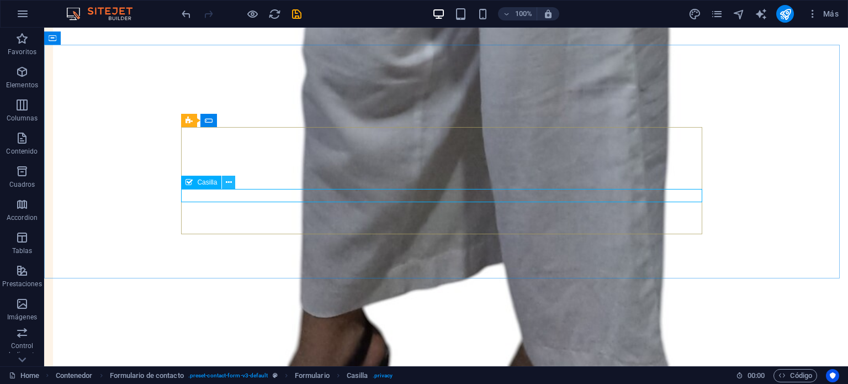
click at [225, 180] on button at bounding box center [228, 181] width 13 height 13
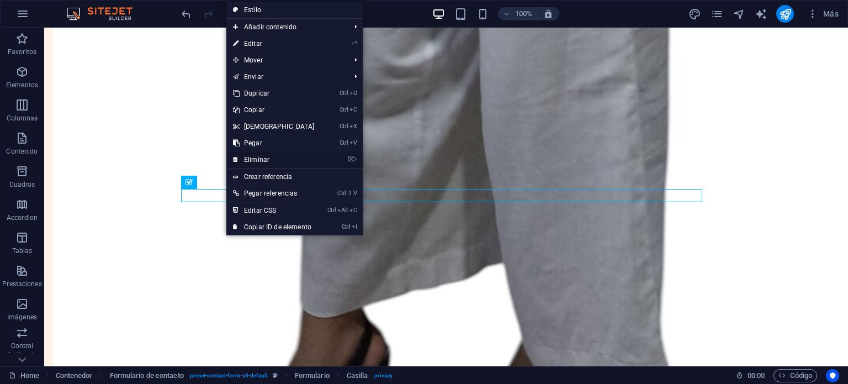
click at [267, 159] on link "⌦ Eliminar" at bounding box center [273, 159] width 95 height 17
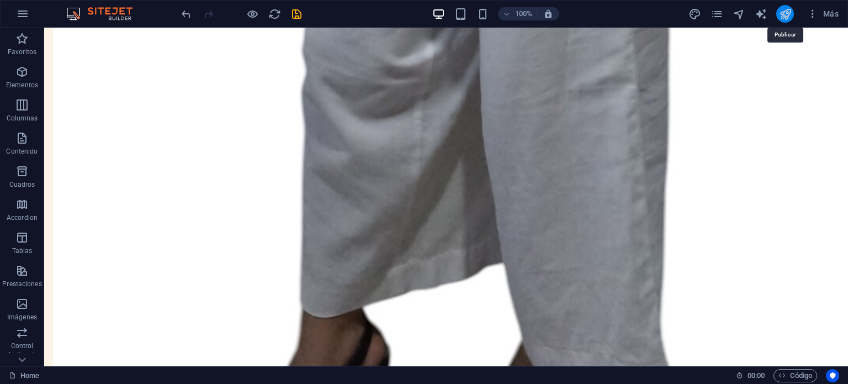
click at [781, 10] on icon "publish" at bounding box center [785, 14] width 13 height 13
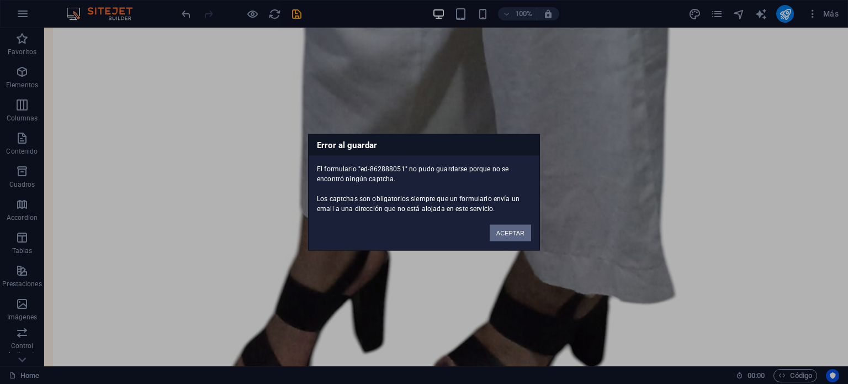
click at [508, 233] on button "ACEPTAR" at bounding box center [510, 232] width 41 height 17
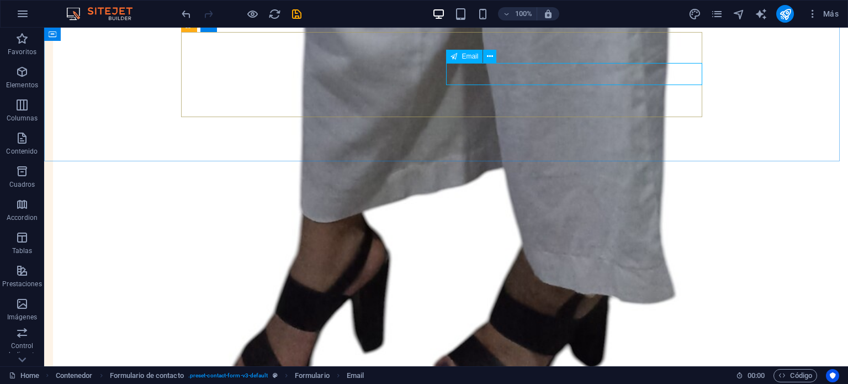
click at [466, 53] on span "Email" at bounding box center [469, 56] width 17 height 7
click at [490, 57] on icon at bounding box center [490, 57] width 6 height 12
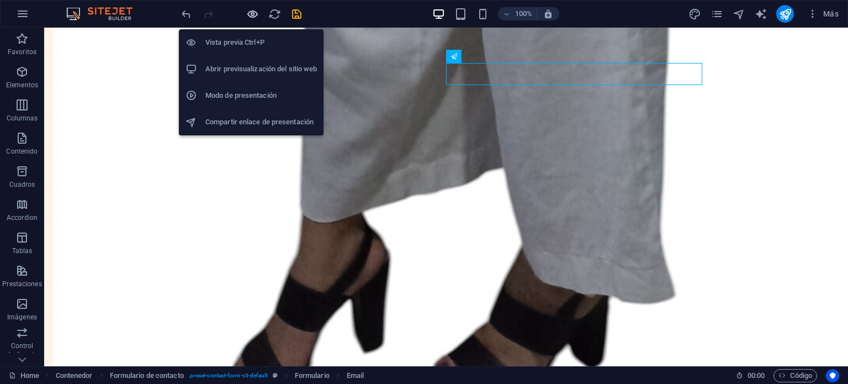
click at [254, 9] on icon "button" at bounding box center [252, 14] width 13 height 13
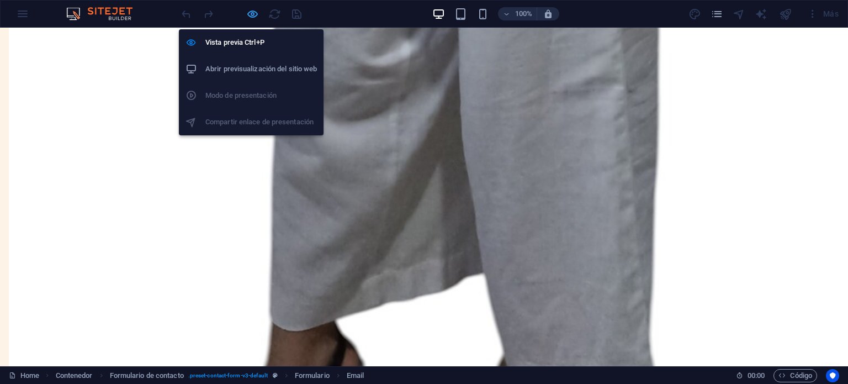
scroll to position [2999, 0]
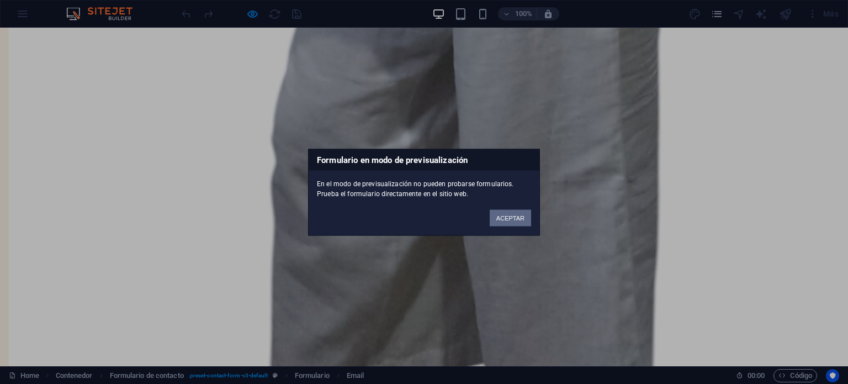
click at [506, 219] on button "ACEPTAR" at bounding box center [510, 217] width 41 height 17
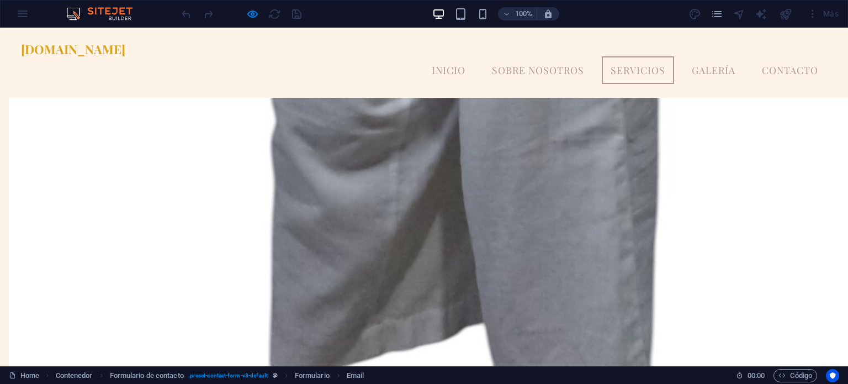
scroll to position [2908, 0]
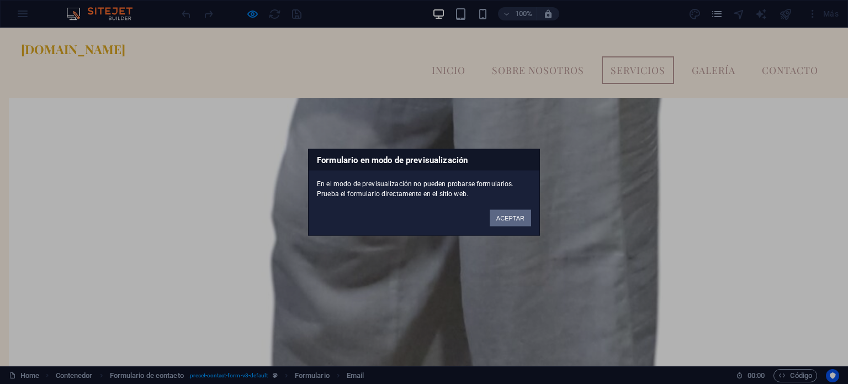
click at [517, 216] on button "ACEPTAR" at bounding box center [510, 217] width 41 height 17
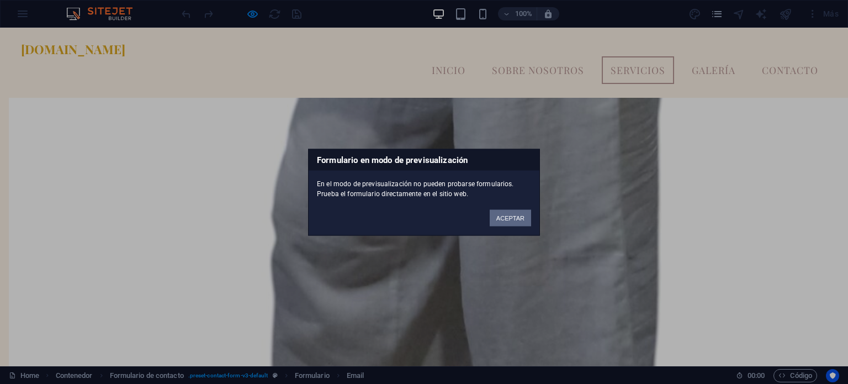
click at [509, 213] on button "ACEPTAR" at bounding box center [510, 217] width 41 height 17
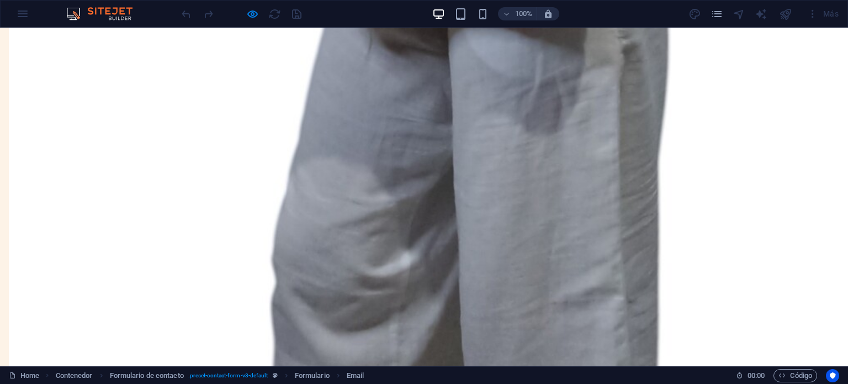
scroll to position [2855, 0]
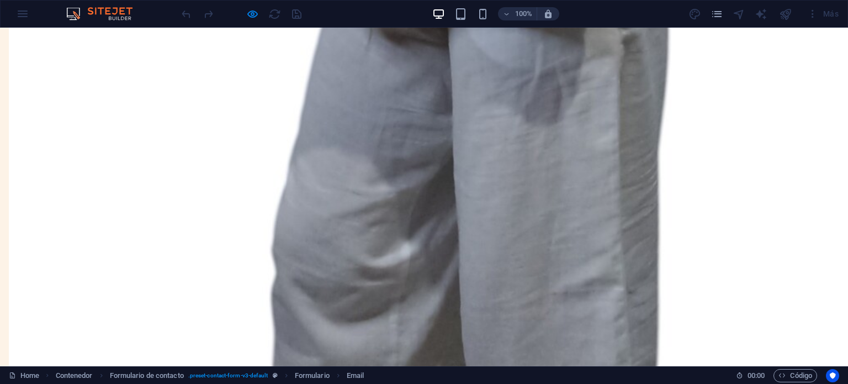
drag, startPoint x: 495, startPoint y: 245, endPoint x: 470, endPoint y: 244, distance: 25.4
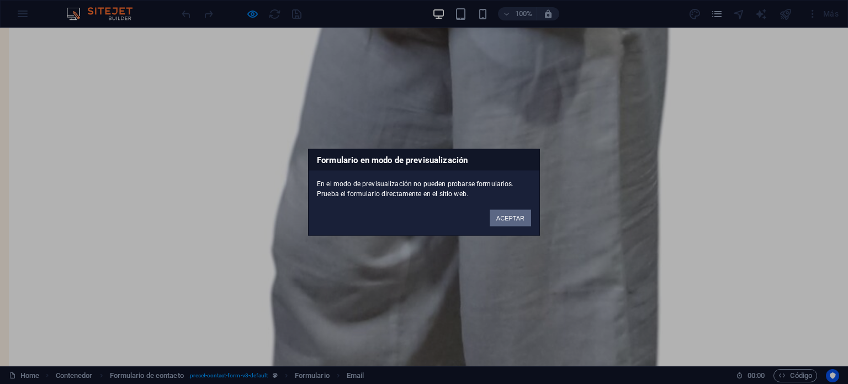
click at [504, 214] on button "ACEPTAR" at bounding box center [510, 217] width 41 height 17
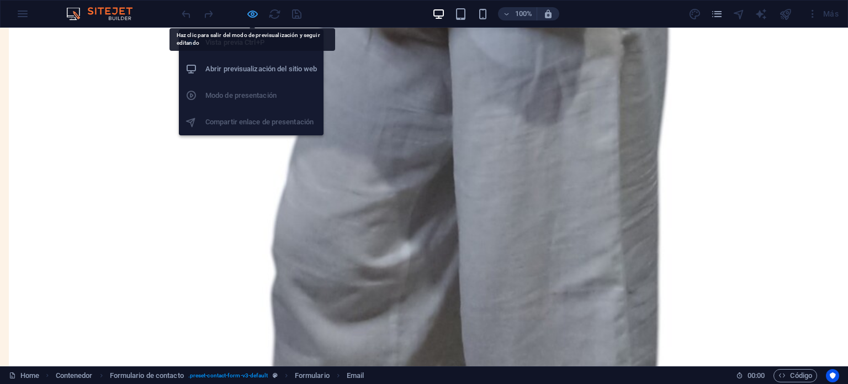
click at [251, 11] on icon "button" at bounding box center [252, 14] width 13 height 13
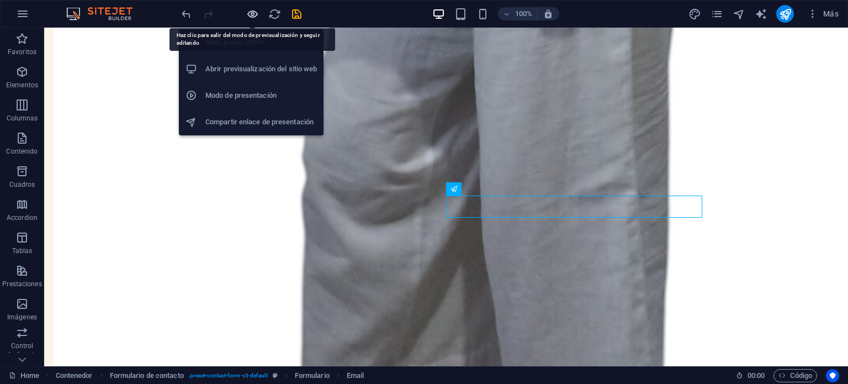
scroll to position [2923, 0]
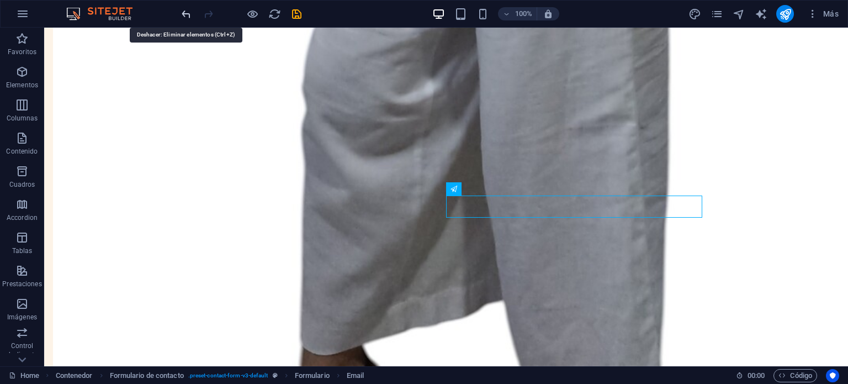
click at [182, 9] on icon "undo" at bounding box center [186, 14] width 13 height 13
click at [184, 12] on icon "undo" at bounding box center [186, 14] width 13 height 13
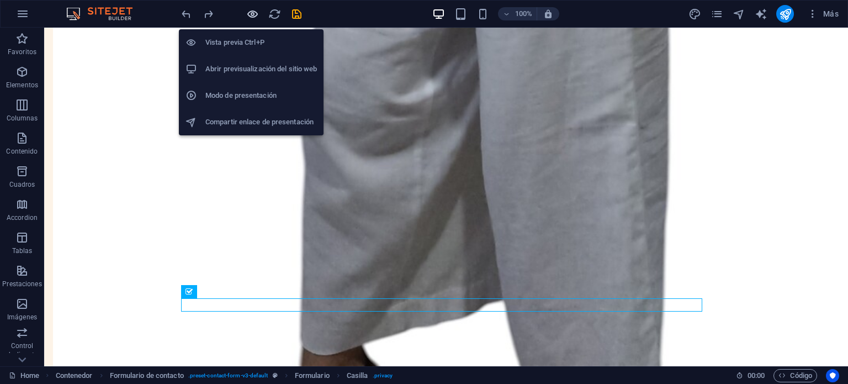
click at [256, 12] on icon "button" at bounding box center [252, 14] width 13 height 13
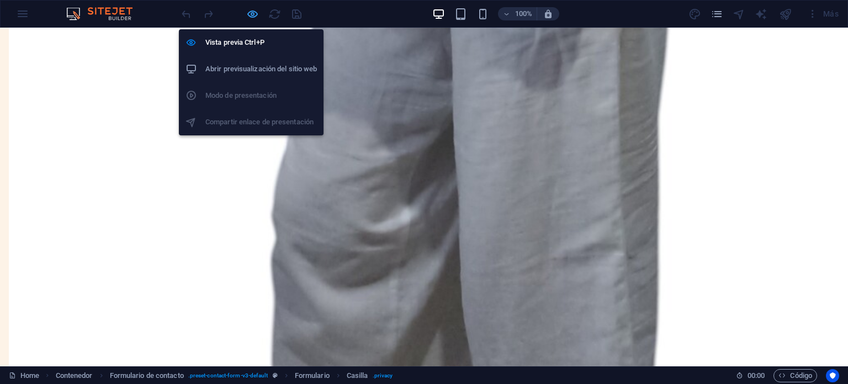
scroll to position [2855, 0]
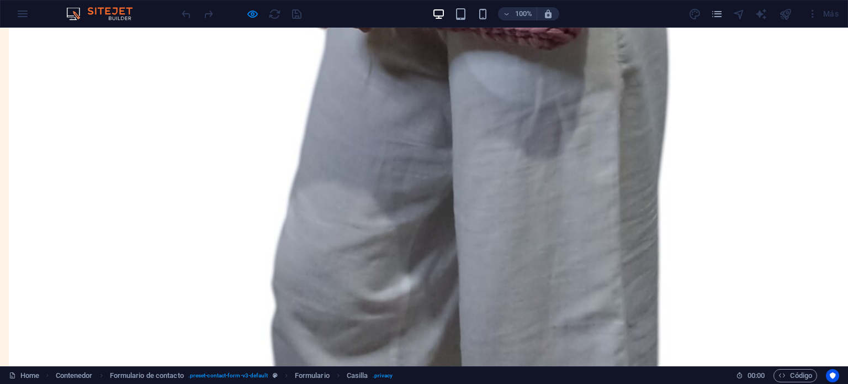
checkbox input "true"
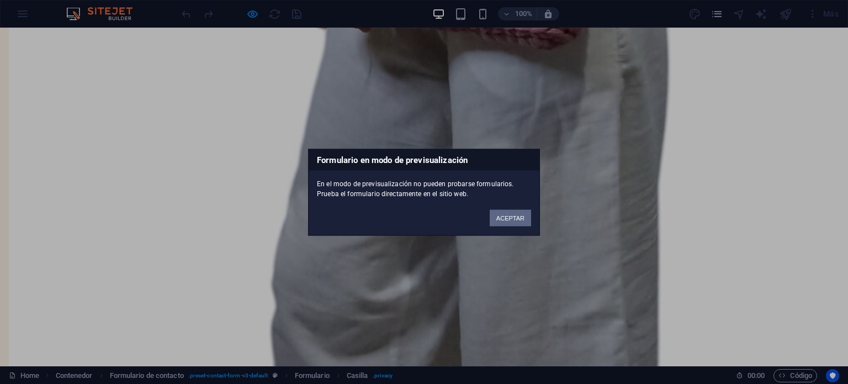
click at [506, 216] on button "ACEPTAR" at bounding box center [510, 217] width 41 height 17
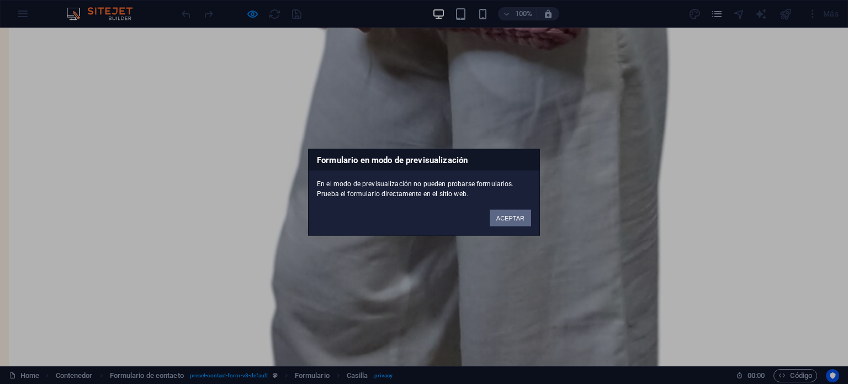
click at [518, 220] on button "ACEPTAR" at bounding box center [510, 217] width 41 height 17
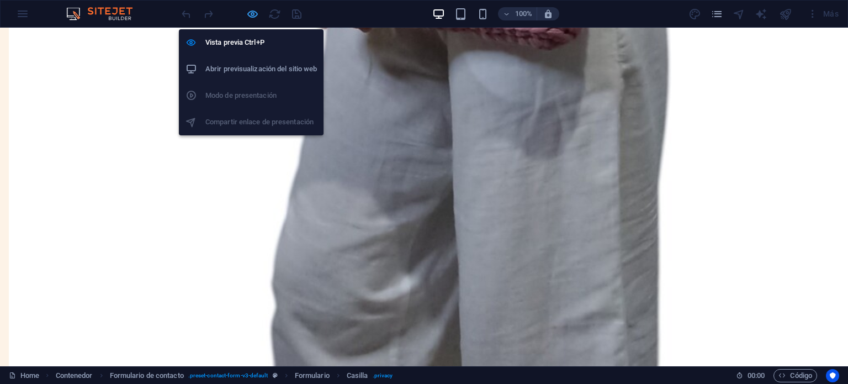
click at [253, 16] on icon "button" at bounding box center [252, 14] width 13 height 13
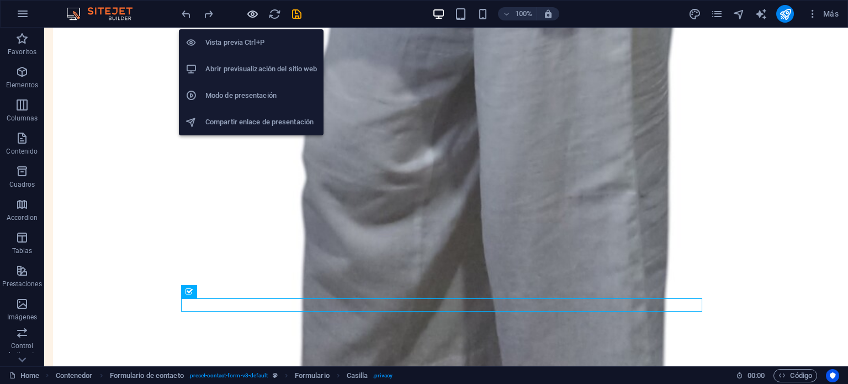
scroll to position [2923, 0]
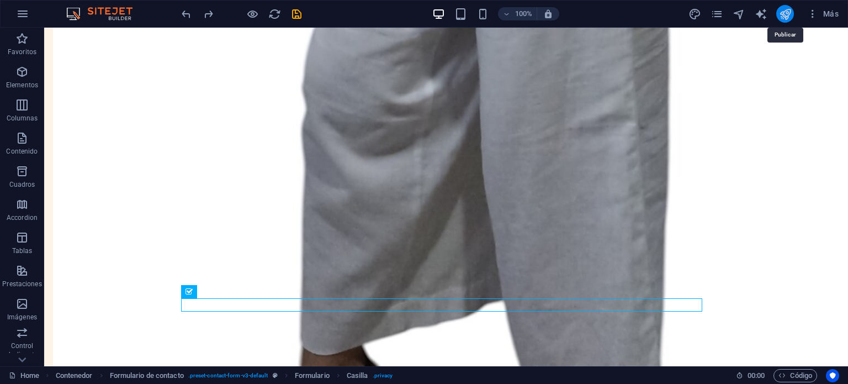
click at [780, 10] on icon "publish" at bounding box center [785, 14] width 13 height 13
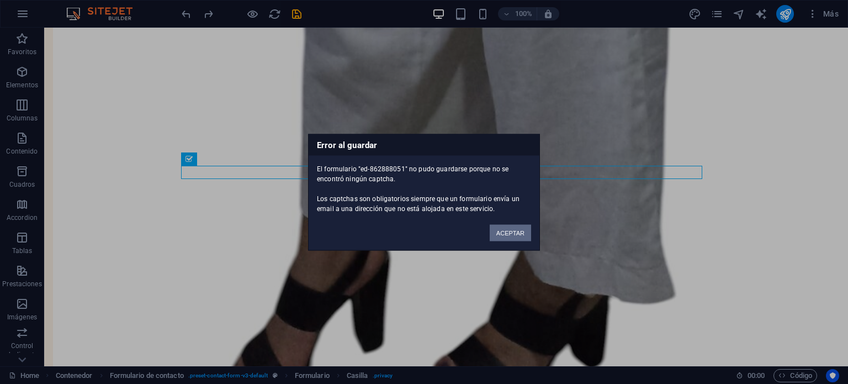
click at [508, 229] on button "ACEPTAR" at bounding box center [510, 232] width 41 height 17
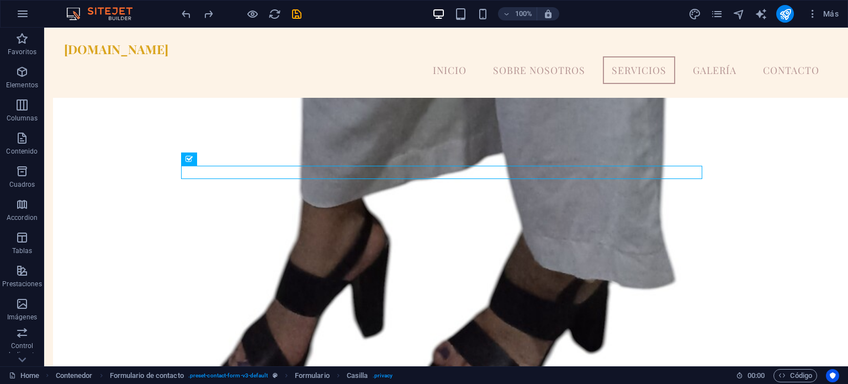
scroll to position [2769, 0]
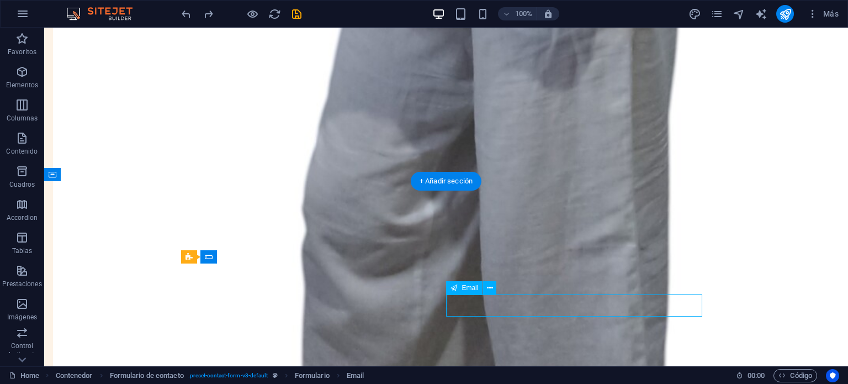
scroll to position [2715, 0]
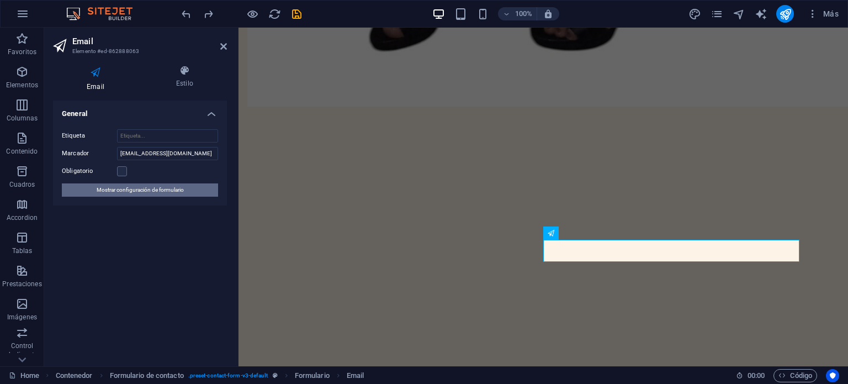
click at [146, 187] on span "Mostrar configuración de formulario" at bounding box center [140, 189] width 87 height 13
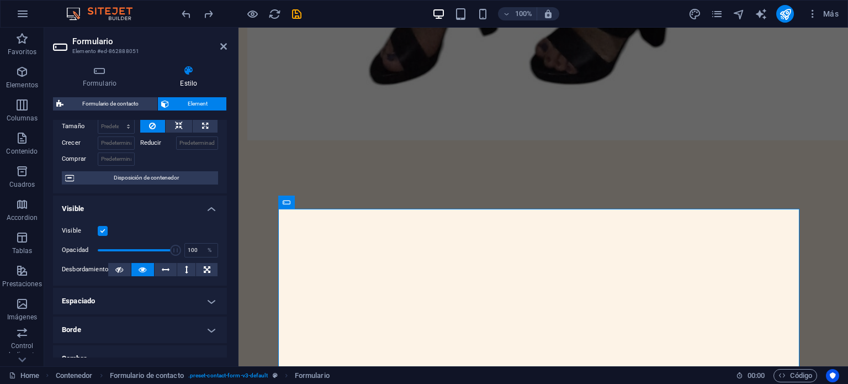
scroll to position [0, 0]
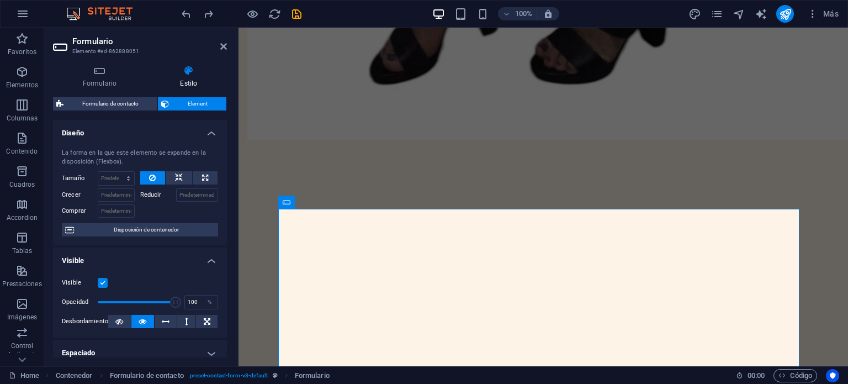
drag, startPoint x: 225, startPoint y: 189, endPoint x: 11, endPoint y: 103, distance: 231.0
click at [108, 84] on h4 "Formulario" at bounding box center [102, 76] width 98 height 23
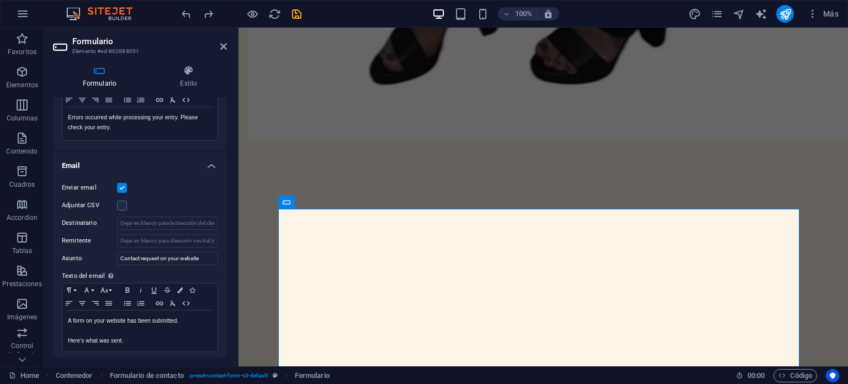
scroll to position [356, 0]
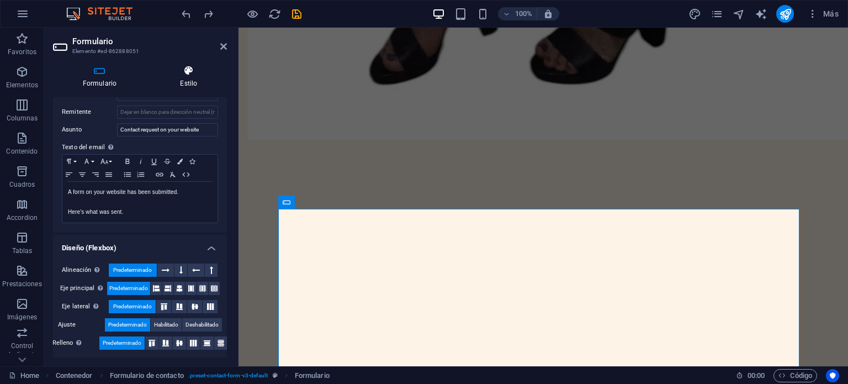
click at [191, 79] on h4 "Estilo" at bounding box center [189, 76] width 76 height 23
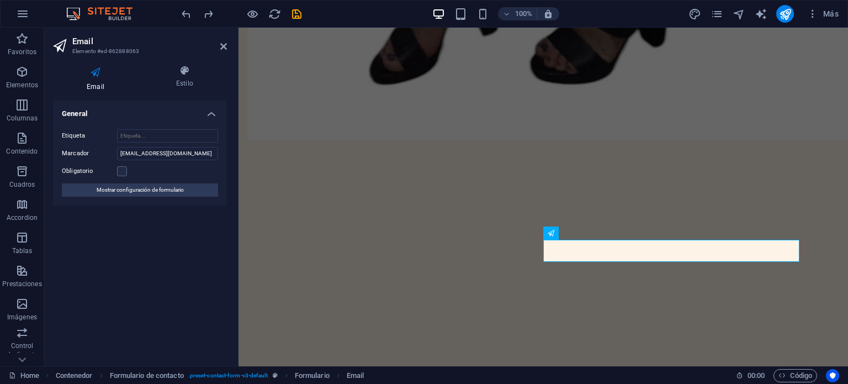
click at [97, 81] on h4 "Email" at bounding box center [97, 78] width 89 height 26
click at [87, 68] on icon at bounding box center [95, 72] width 85 height 14
click at [93, 74] on icon at bounding box center [95, 72] width 85 height 14
click at [95, 75] on icon at bounding box center [95, 72] width 85 height 14
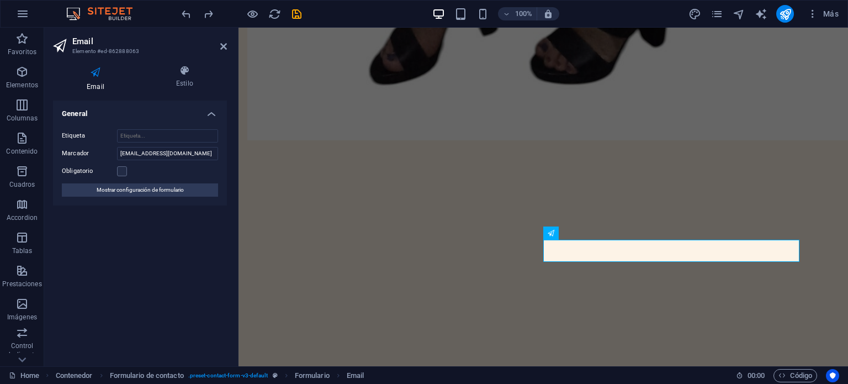
click at [95, 75] on icon at bounding box center [95, 72] width 85 height 14
click at [130, 191] on span "Mostrar configuración de formulario" at bounding box center [140, 189] width 87 height 13
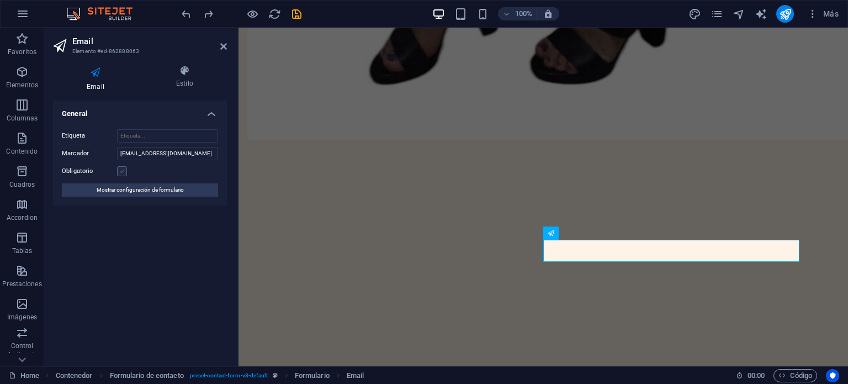
click at [120, 169] on label at bounding box center [122, 171] width 10 height 10
click at [0, 0] on input "Obligatorio" at bounding box center [0, 0] width 0 height 0
click at [144, 190] on span "Mostrar configuración de formulario" at bounding box center [140, 189] width 87 height 13
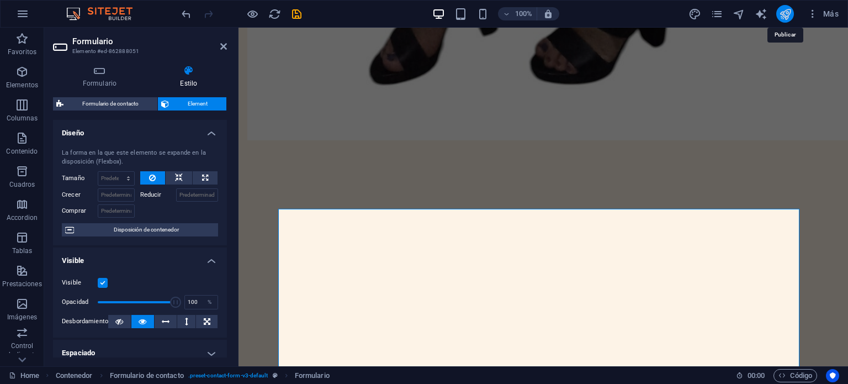
click at [784, 14] on icon "publish" at bounding box center [785, 14] width 13 height 13
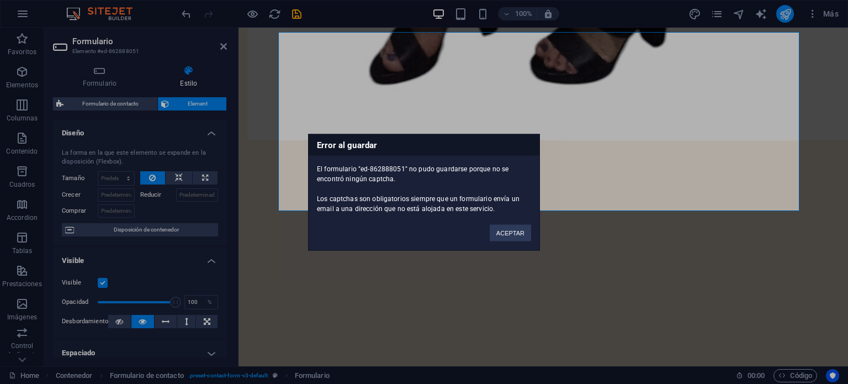
scroll to position [2891, 0]
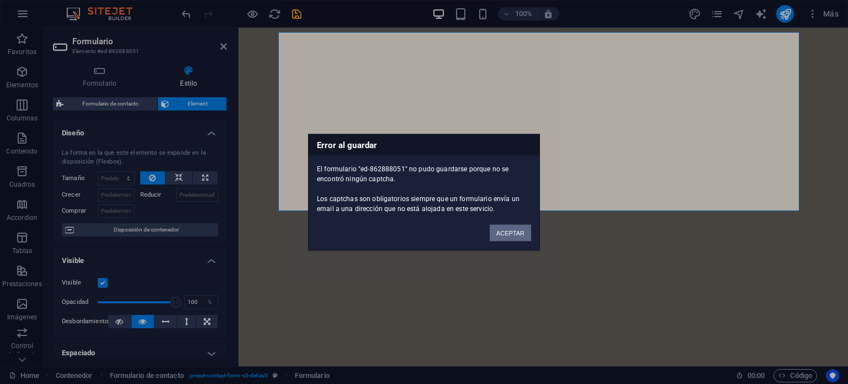
click at [517, 231] on button "ACEPTAR" at bounding box center [510, 232] width 41 height 17
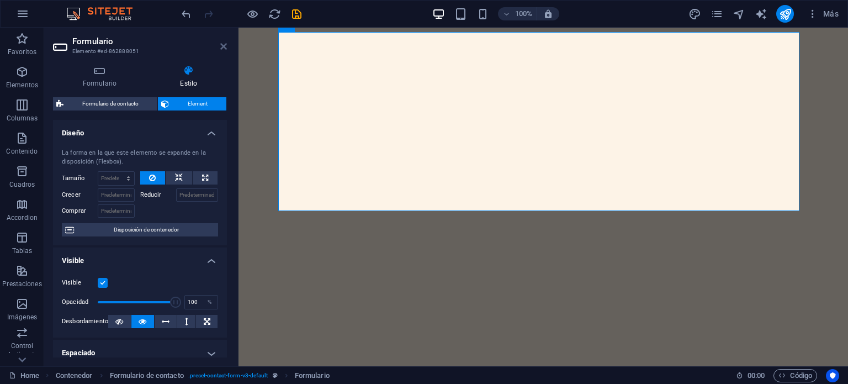
click at [223, 49] on icon at bounding box center [223, 46] width 7 height 9
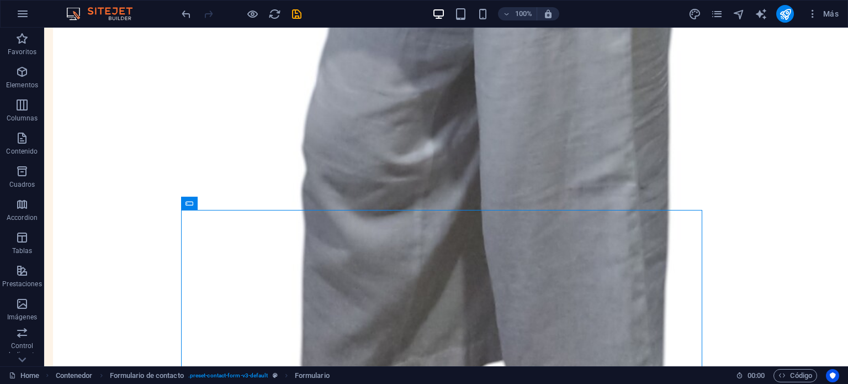
scroll to position [2887, 0]
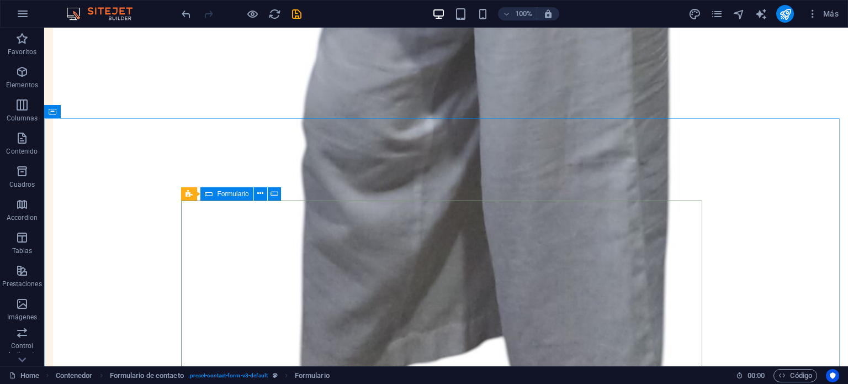
click at [237, 190] on span "Formulario" at bounding box center [232, 193] width 31 height 7
click at [232, 194] on span "Formulario" at bounding box center [232, 193] width 31 height 7
click at [260, 195] on icon at bounding box center [260, 194] width 6 height 12
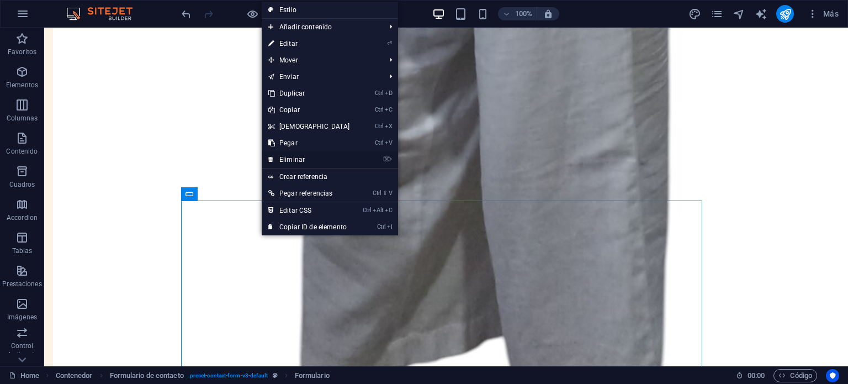
click at [311, 159] on link "⌦ Eliminar" at bounding box center [309, 159] width 95 height 17
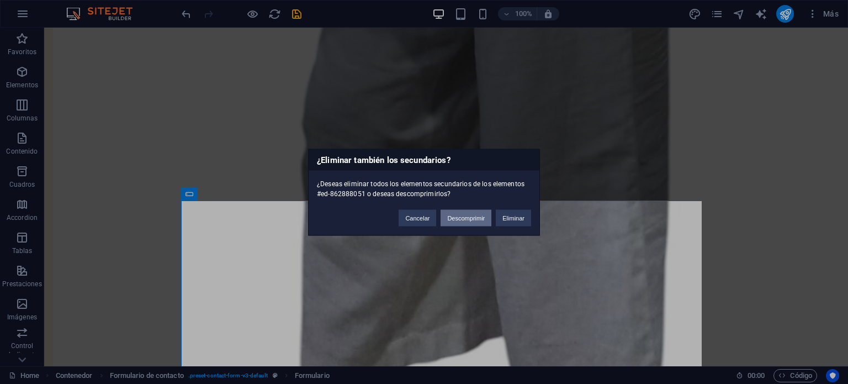
click at [473, 218] on button "Descomprimir" at bounding box center [465, 217] width 51 height 17
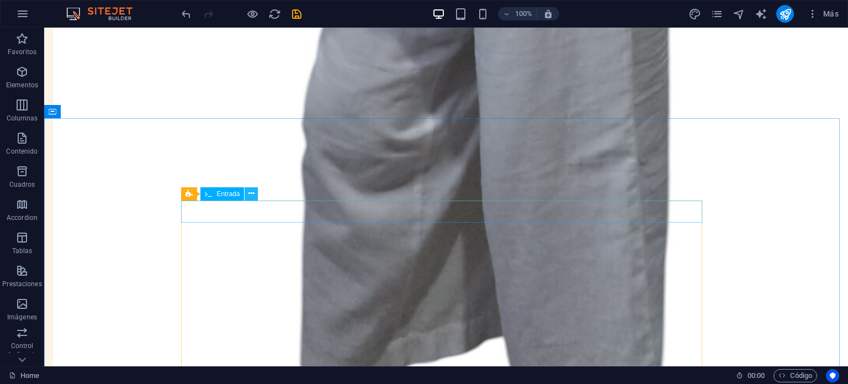
click at [256, 193] on button at bounding box center [250, 193] width 13 height 13
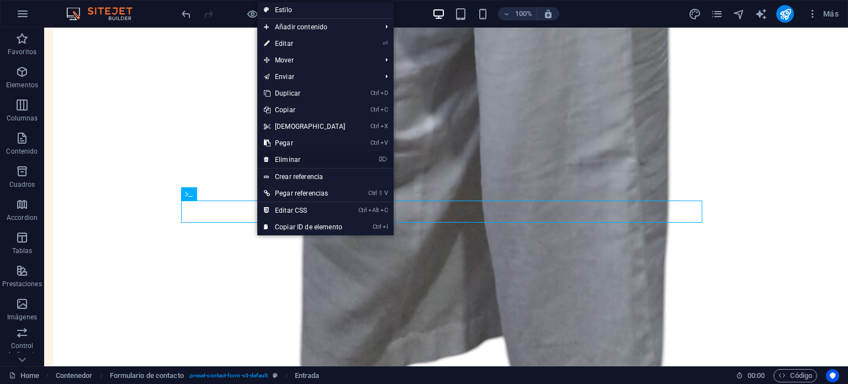
click at [303, 154] on link "⌦ Eliminar" at bounding box center [304, 159] width 95 height 17
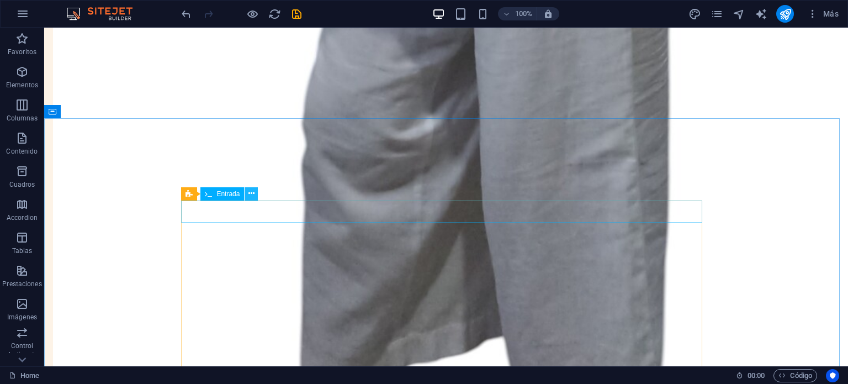
click at [248, 195] on icon at bounding box center [251, 194] width 6 height 12
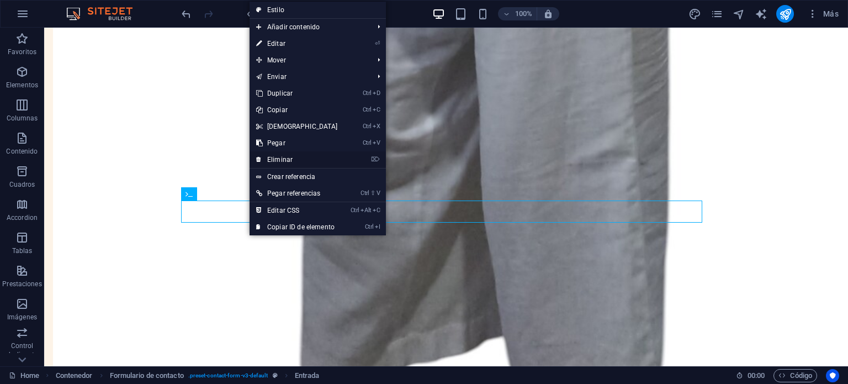
click at [302, 157] on link "⌦ Eliminar" at bounding box center [296, 159] width 95 height 17
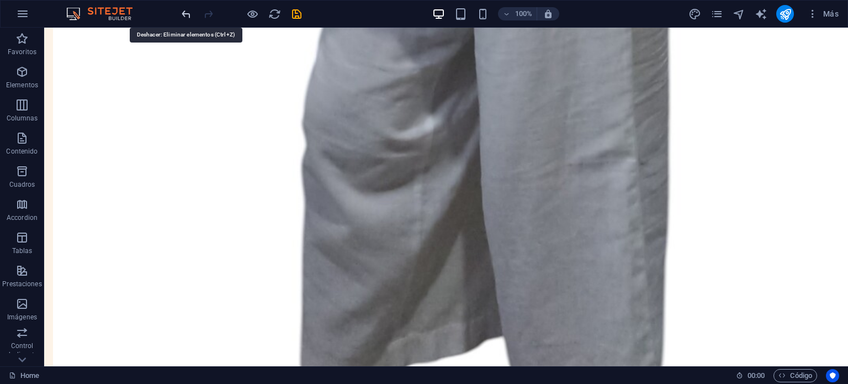
click at [185, 13] on icon "undo" at bounding box center [186, 14] width 13 height 13
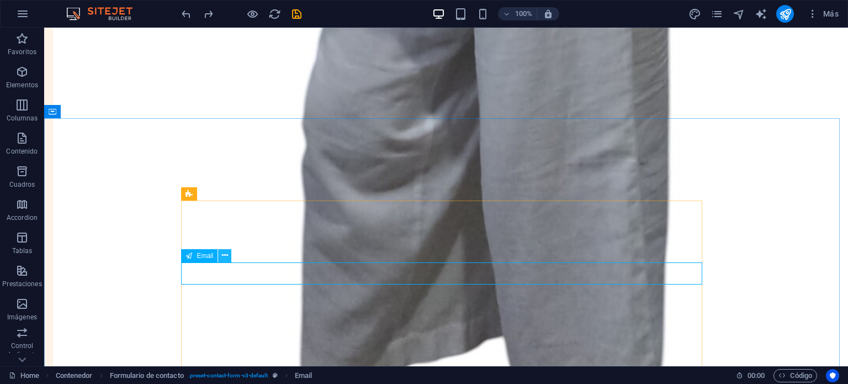
click at [223, 252] on icon at bounding box center [225, 255] width 6 height 12
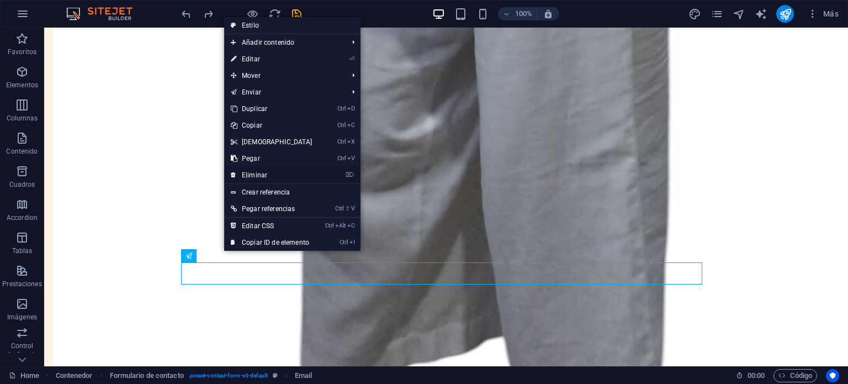
click at [265, 170] on link "⌦ Eliminar" at bounding box center [271, 175] width 95 height 17
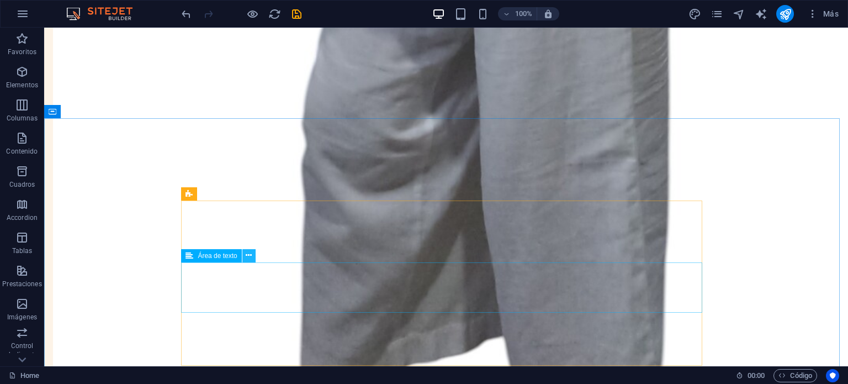
click at [248, 256] on icon at bounding box center [249, 255] width 6 height 12
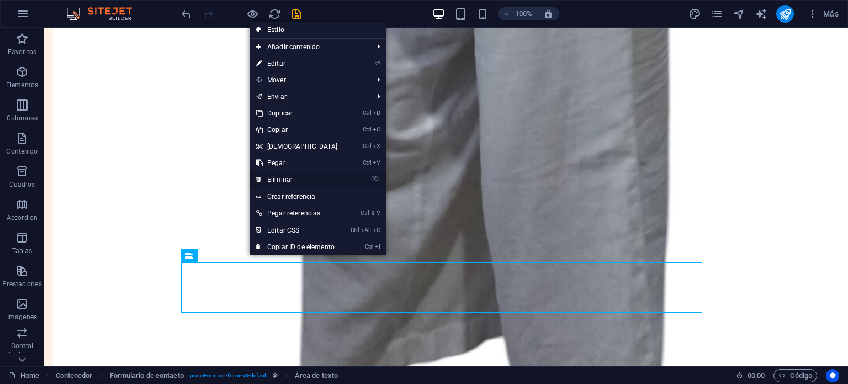
click at [288, 174] on link "⌦ Eliminar" at bounding box center [296, 179] width 95 height 17
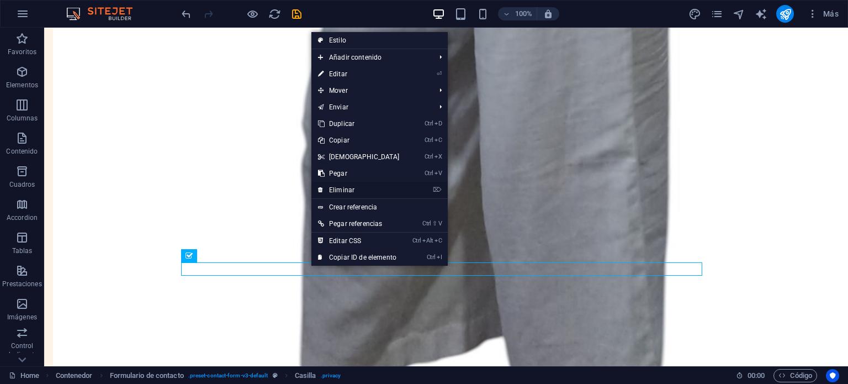
click at [358, 189] on link "⌦ Eliminar" at bounding box center [358, 190] width 95 height 17
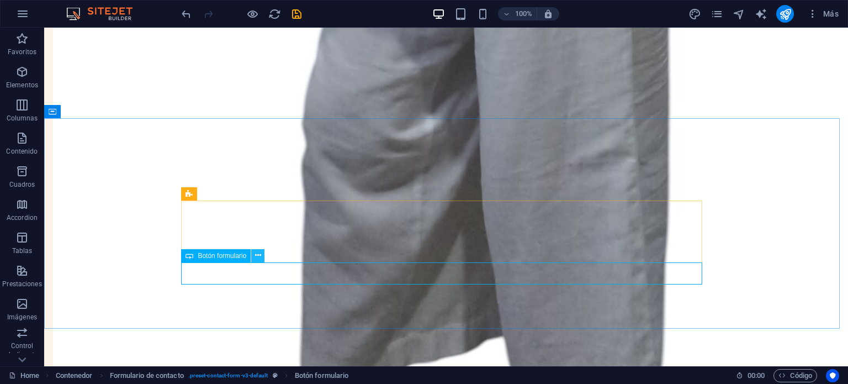
click at [258, 252] on icon at bounding box center [258, 255] width 6 height 12
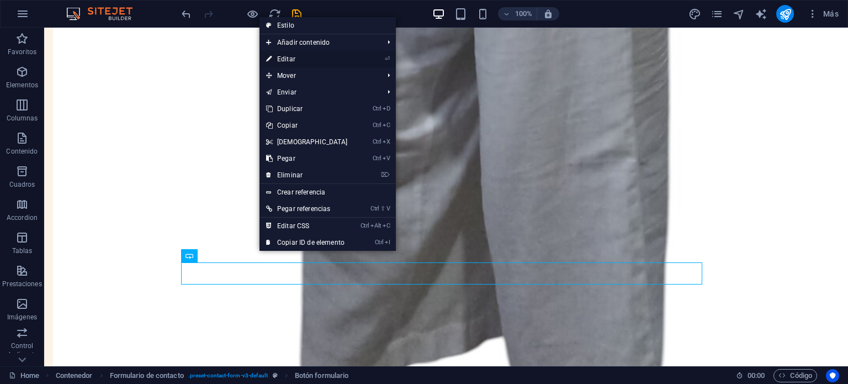
click at [285, 53] on link "⏎ Editar" at bounding box center [306, 59] width 95 height 17
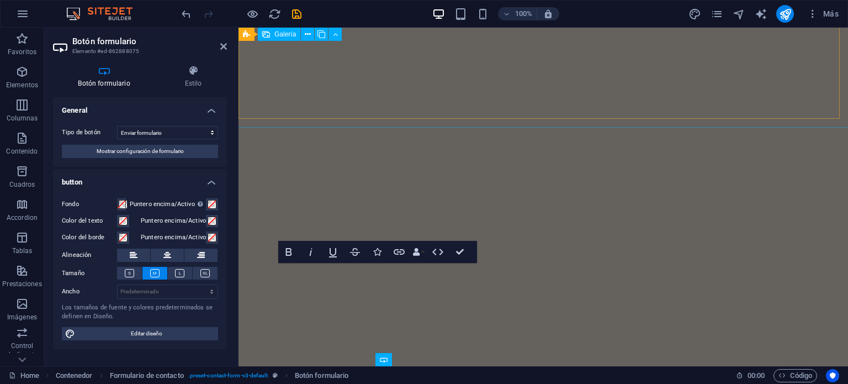
scroll to position [2778, 0]
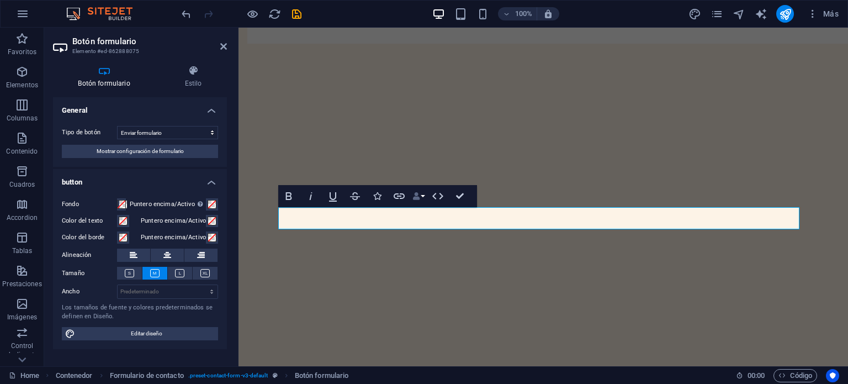
click at [421, 194] on button "Data Bindings" at bounding box center [418, 196] width 15 height 22
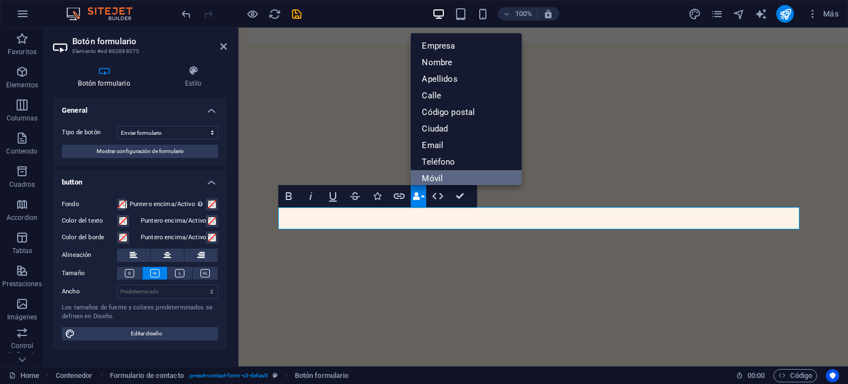
click at [456, 173] on link "Móvil" at bounding box center [466, 178] width 111 height 17
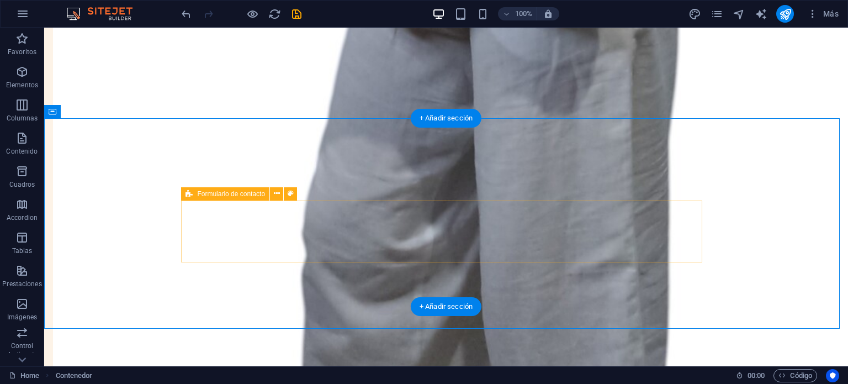
scroll to position [2887, 0]
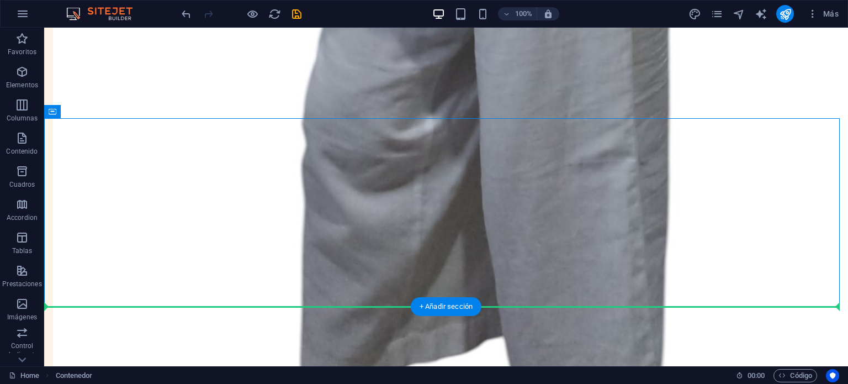
drag, startPoint x: 345, startPoint y: 289, endPoint x: 480, endPoint y: 304, distance: 135.5
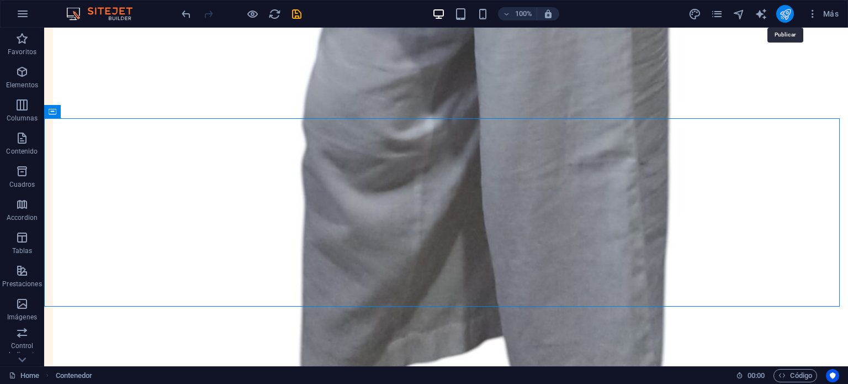
click at [781, 17] on icon "publish" at bounding box center [785, 14] width 13 height 13
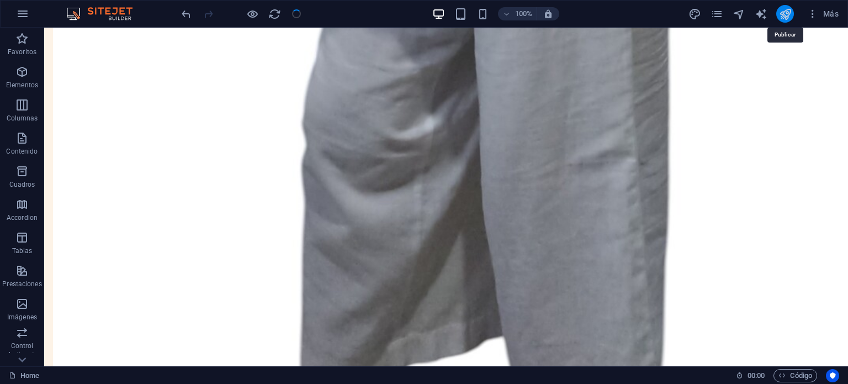
click at [781, 17] on icon "publish" at bounding box center [785, 14] width 13 height 13
